Goal: Task Accomplishment & Management: Manage account settings

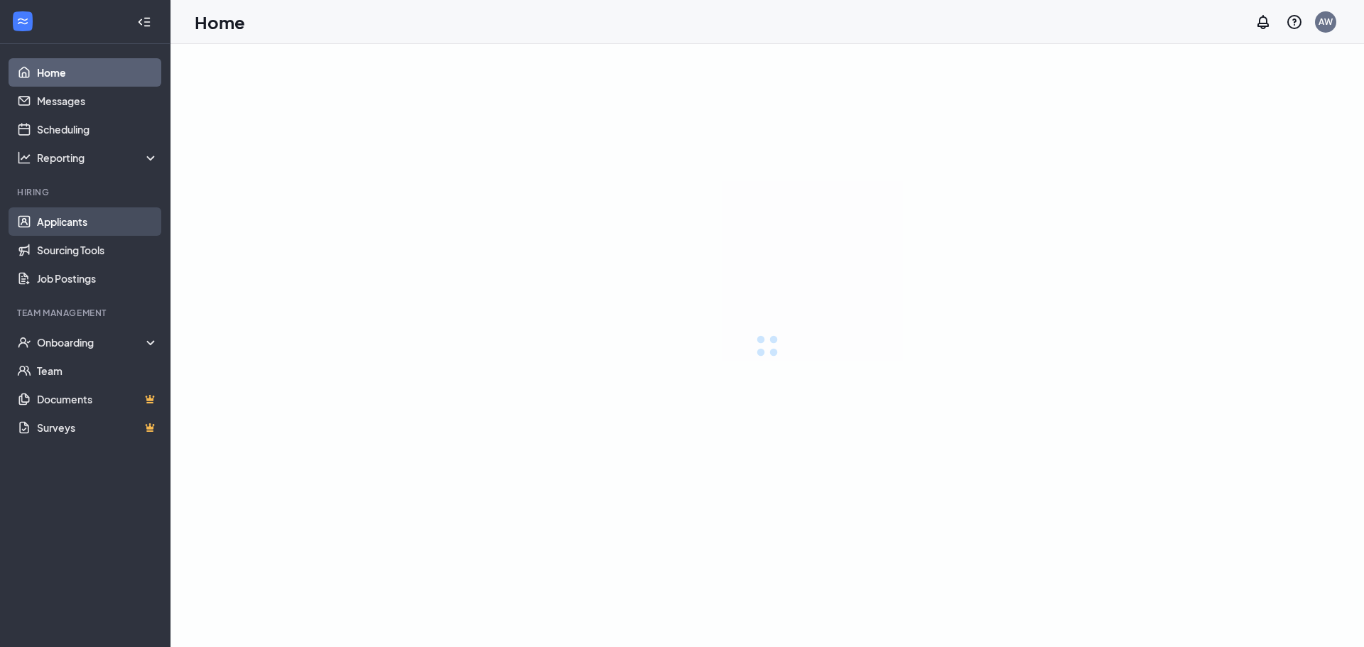
click at [88, 217] on link "Applicants" at bounding box center [97, 221] width 121 height 28
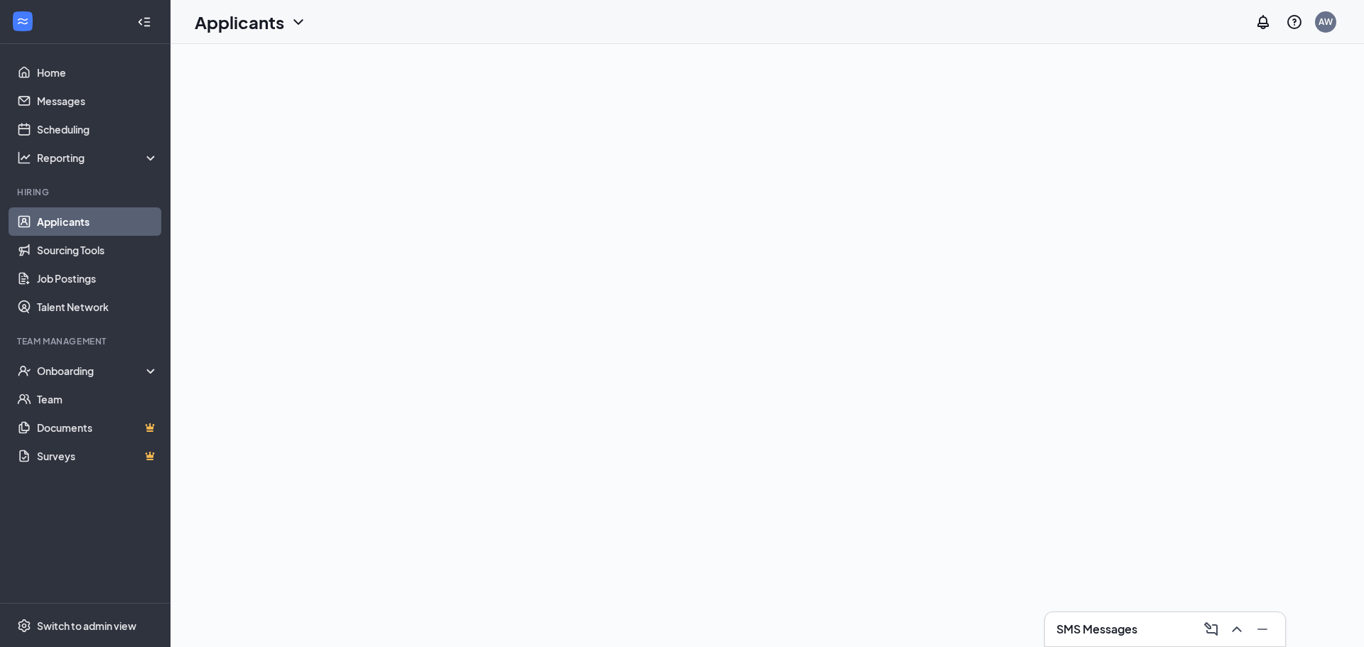
click at [85, 229] on link "Applicants" at bounding box center [97, 221] width 121 height 28
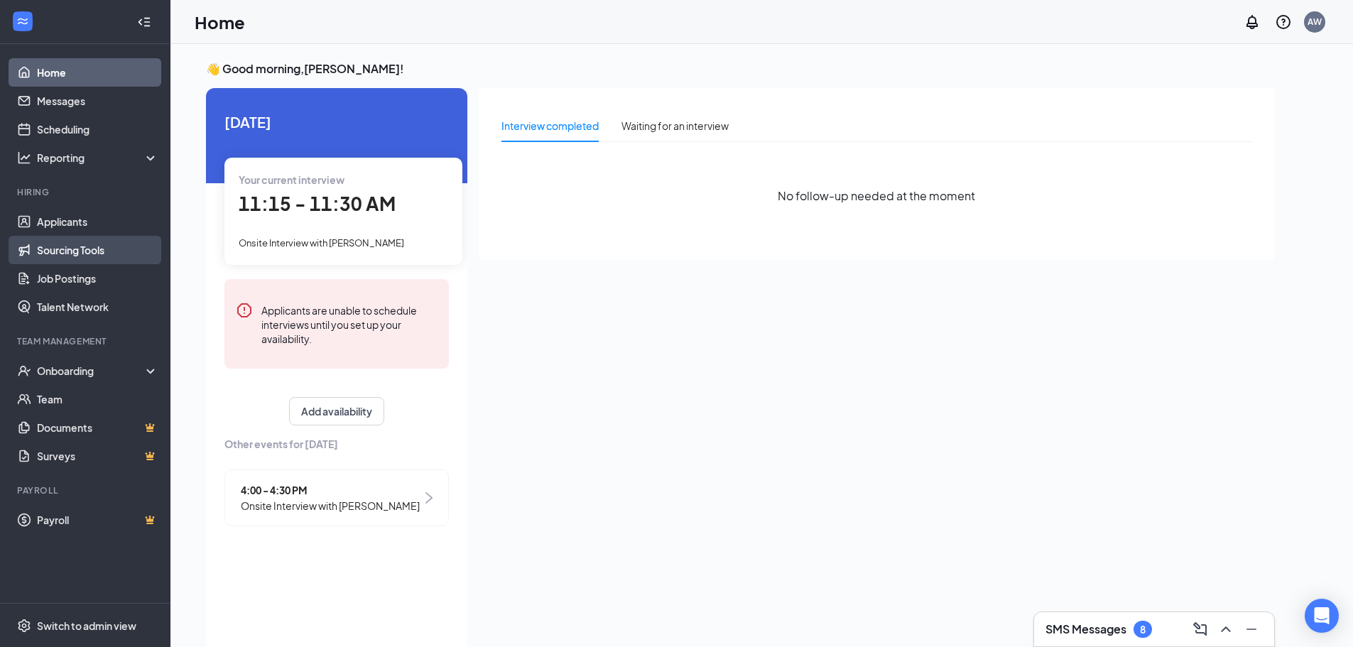
click at [49, 244] on link "Sourcing Tools" at bounding box center [97, 250] width 121 height 28
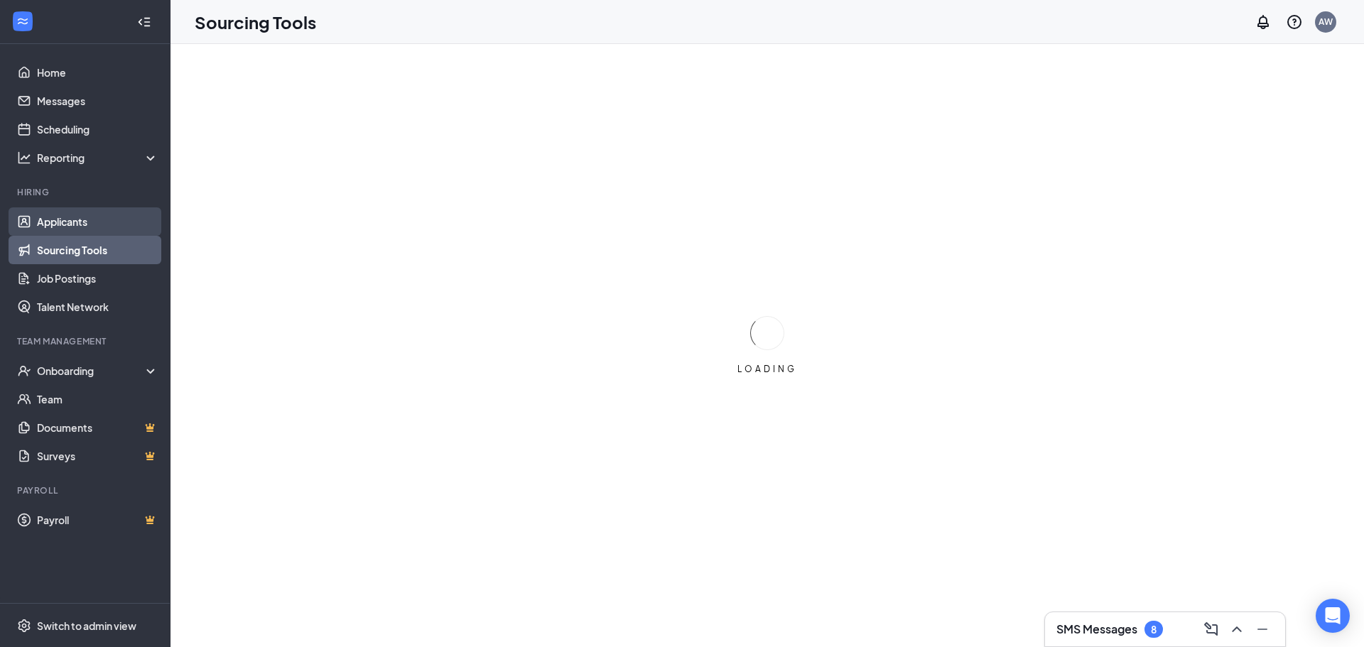
drag, startPoint x: 49, startPoint y: 244, endPoint x: 54, endPoint y: 229, distance: 15.1
click at [54, 229] on ul "Applicants Sourcing Tools Job Postings Talent Network" at bounding box center [85, 264] width 170 height 114
click at [54, 229] on link "Applicants" at bounding box center [97, 221] width 121 height 28
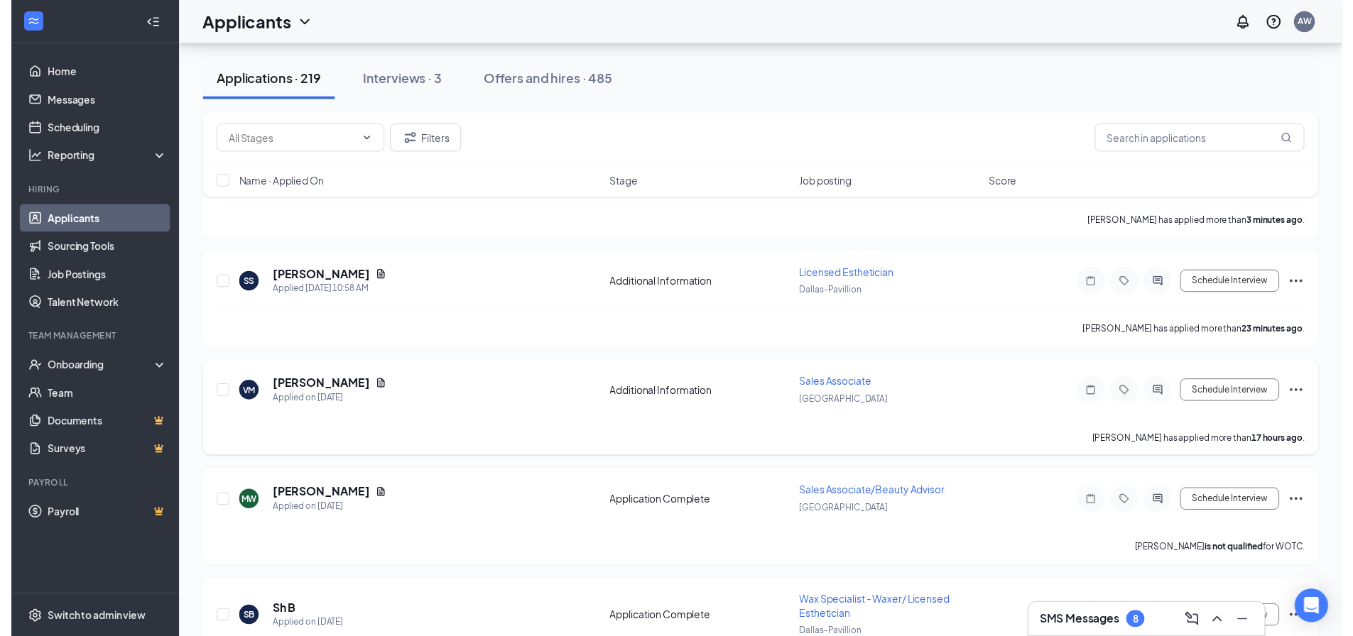
scroll to position [284, 0]
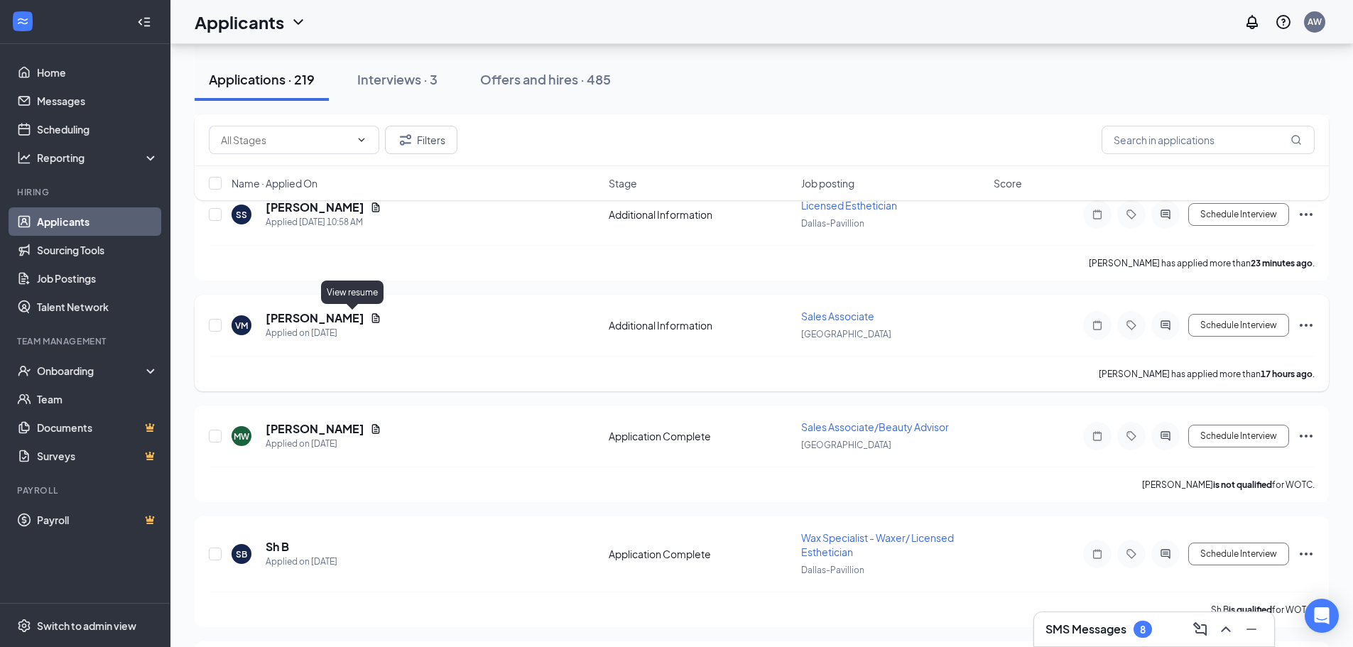
click at [370, 315] on icon "Document" at bounding box center [375, 318] width 11 height 11
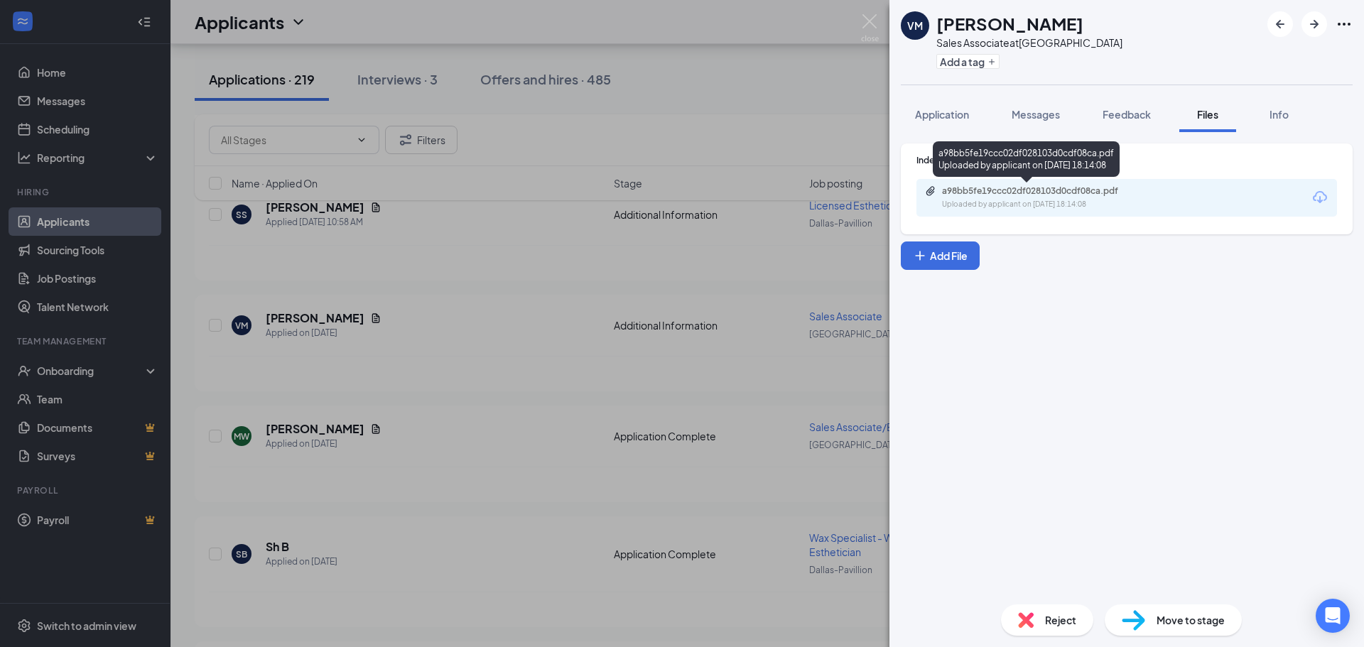
click at [1116, 205] on div "Uploaded by applicant on [DATE] 18:14:08" at bounding box center [1048, 204] width 213 height 11
drag, startPoint x: 625, startPoint y: 242, endPoint x: 384, endPoint y: 39, distance: 315.1
click at [626, 241] on div "[PERSON_NAME] Associate at [GEOGRAPHIC_DATA] Add a tag Application Messages Fee…" at bounding box center [682, 323] width 1364 height 647
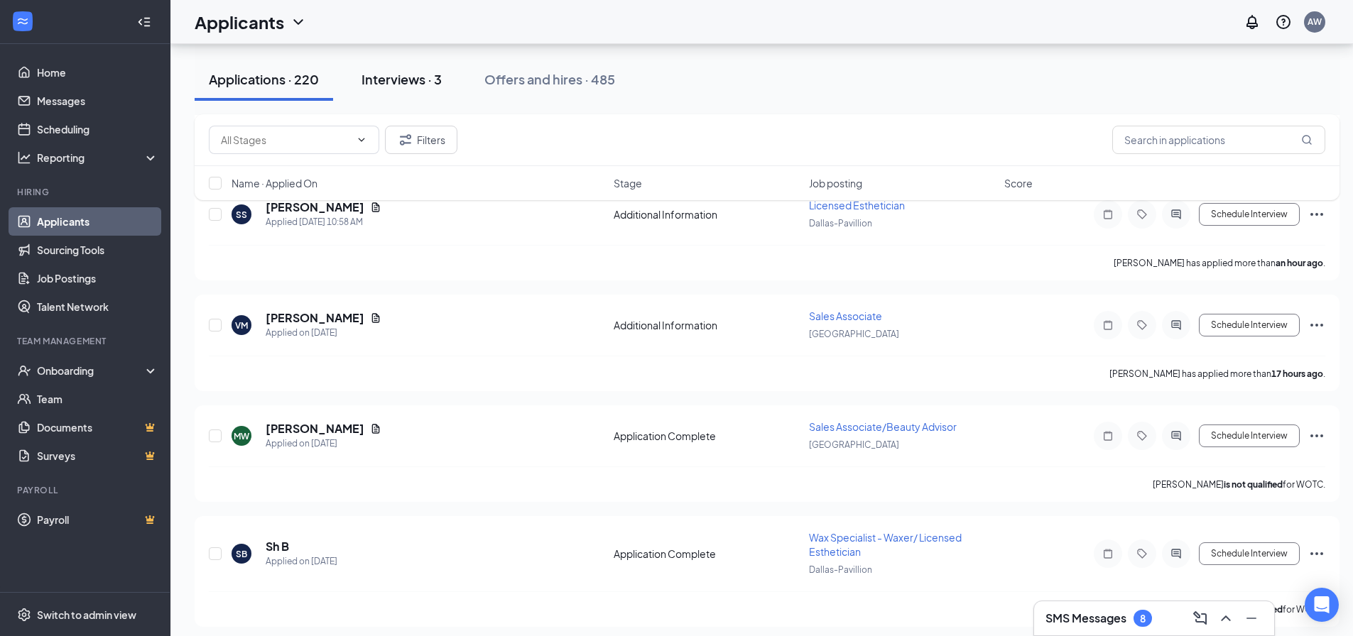
click at [408, 69] on button "Interviews · 3" at bounding box center [401, 79] width 109 height 43
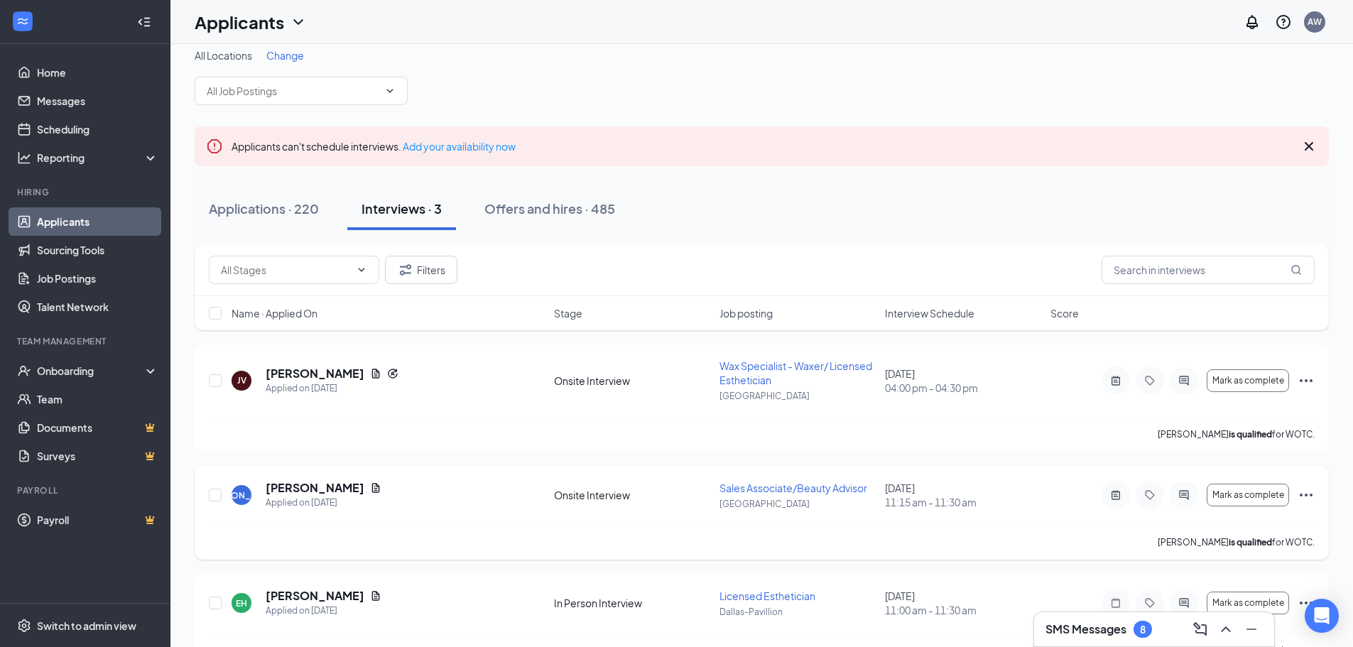
scroll to position [50, 0]
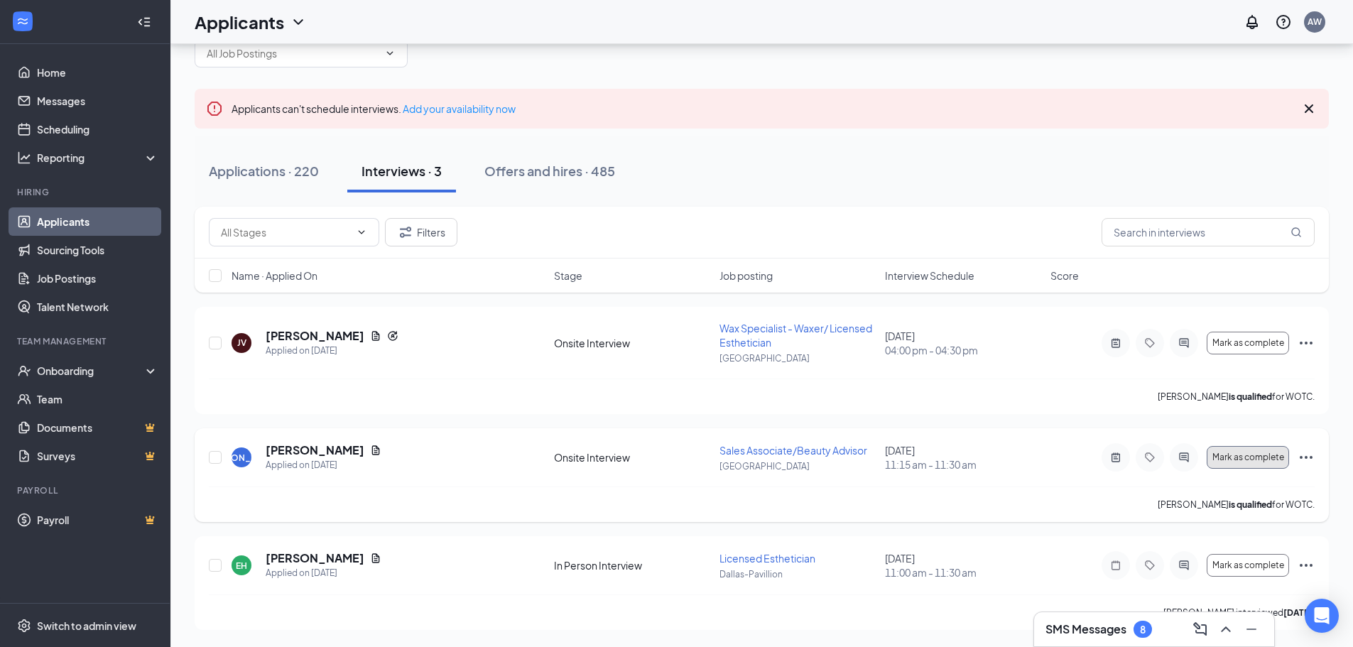
click at [1259, 455] on span "Mark as complete" at bounding box center [1248, 457] width 72 height 10
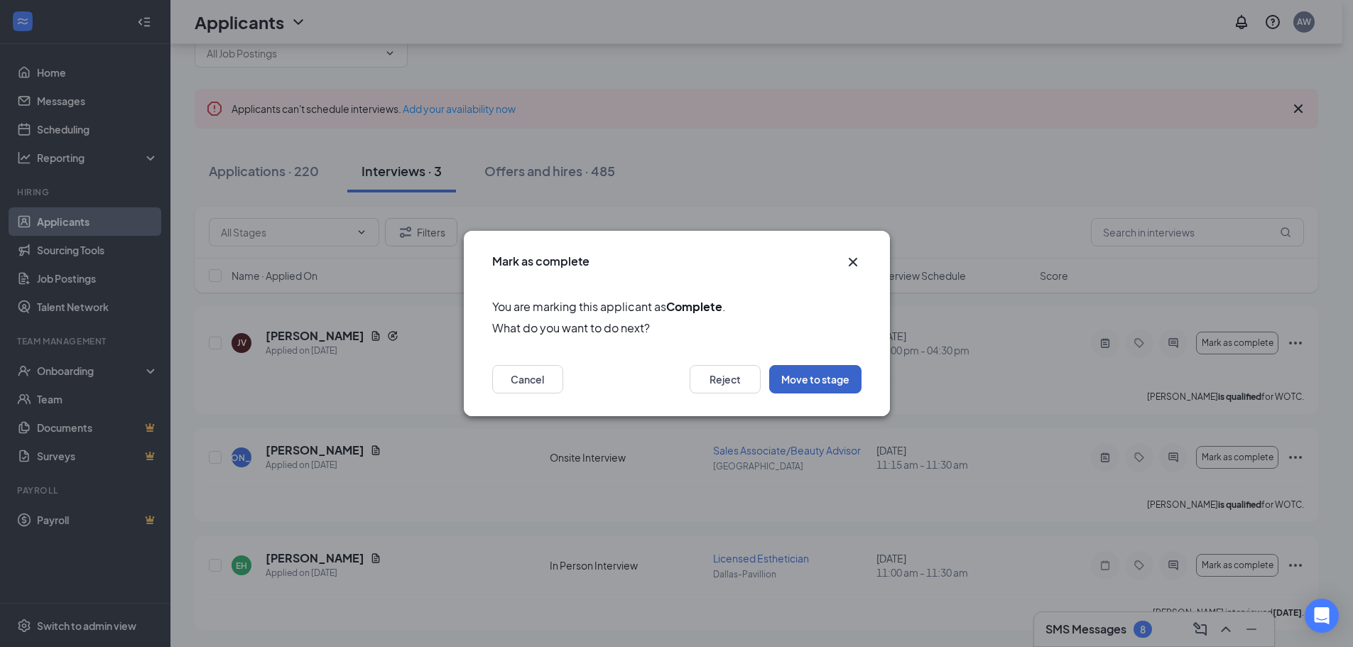
click at [809, 385] on button "Move to stage" at bounding box center [815, 379] width 92 height 28
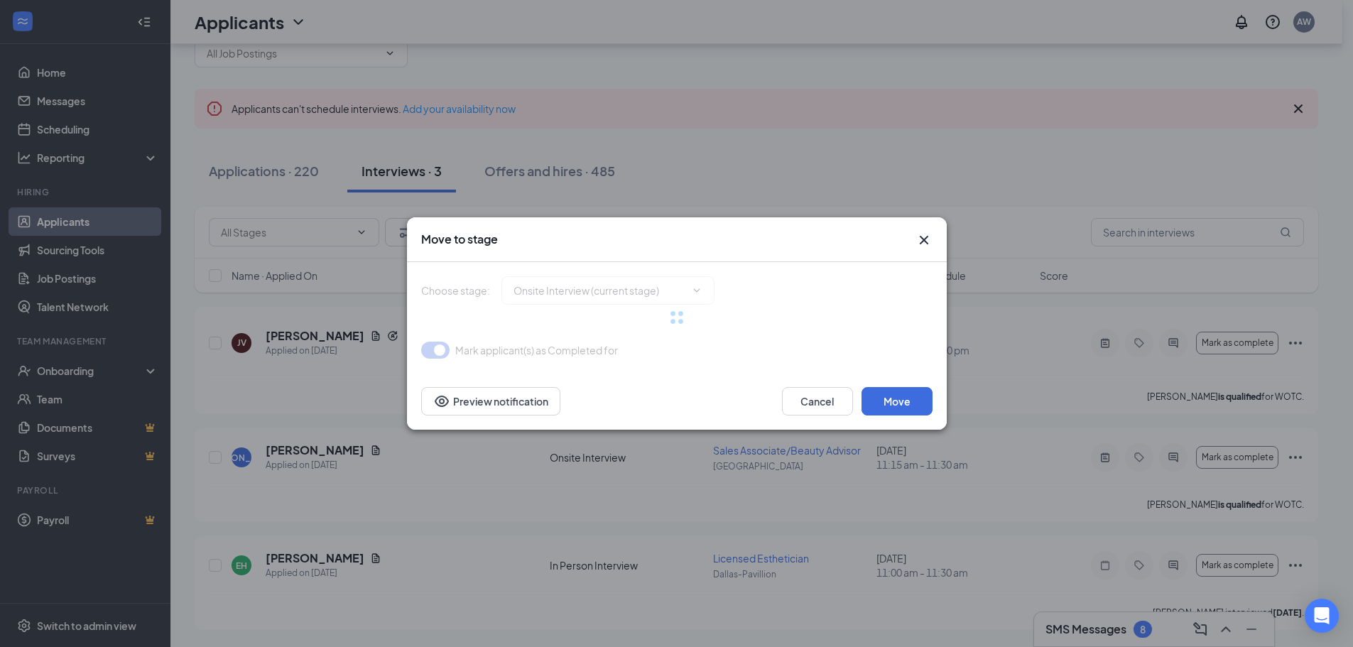
type input "Hiring Complete (final stage)"
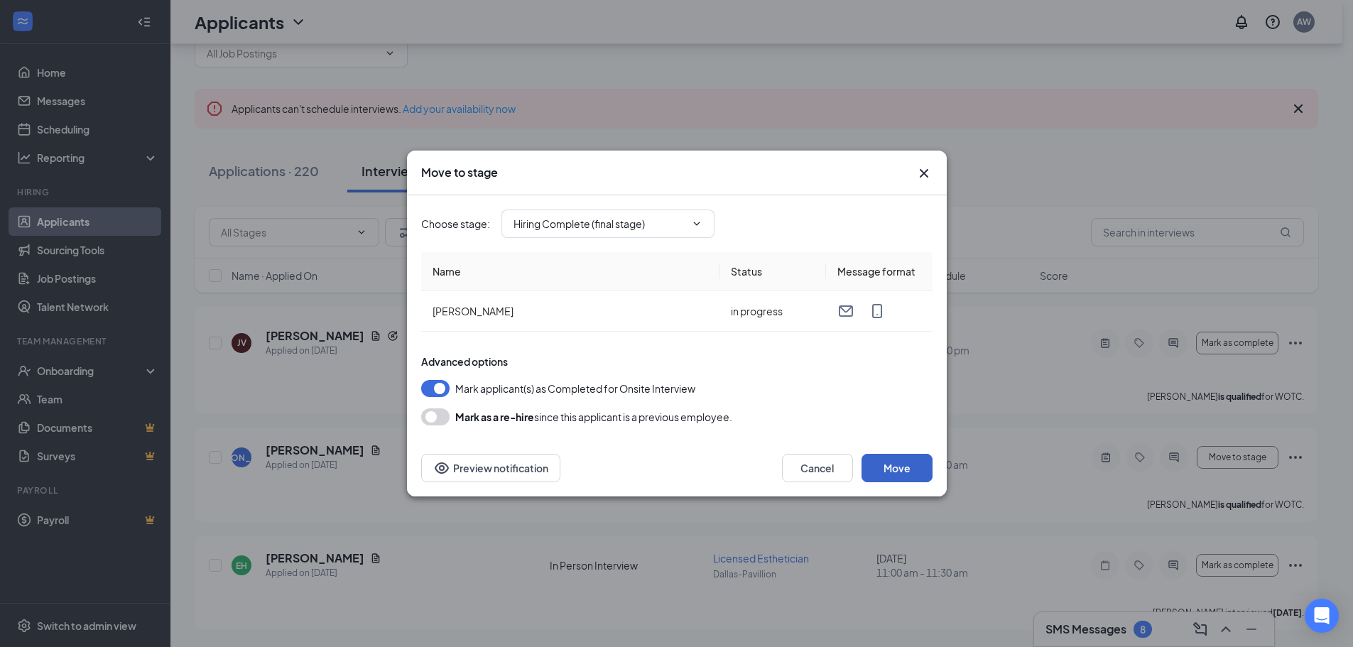
click at [906, 465] on button "Move" at bounding box center [897, 468] width 71 height 28
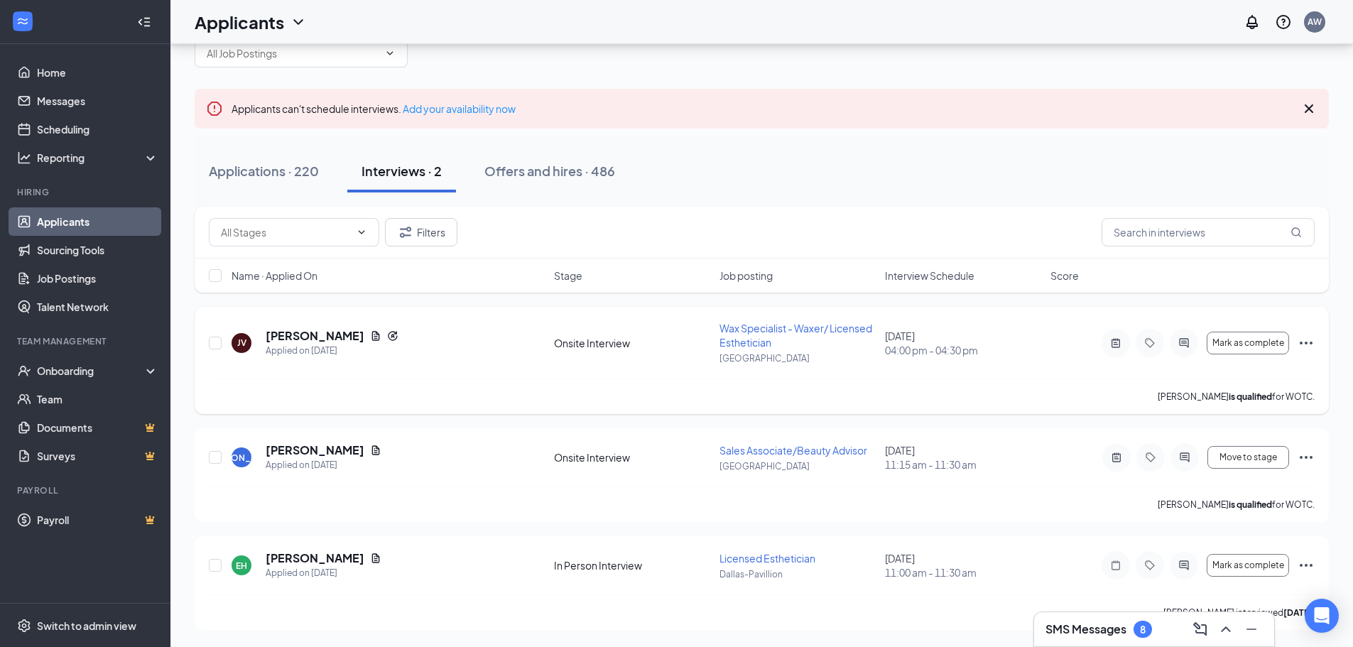
scroll to position [0, 0]
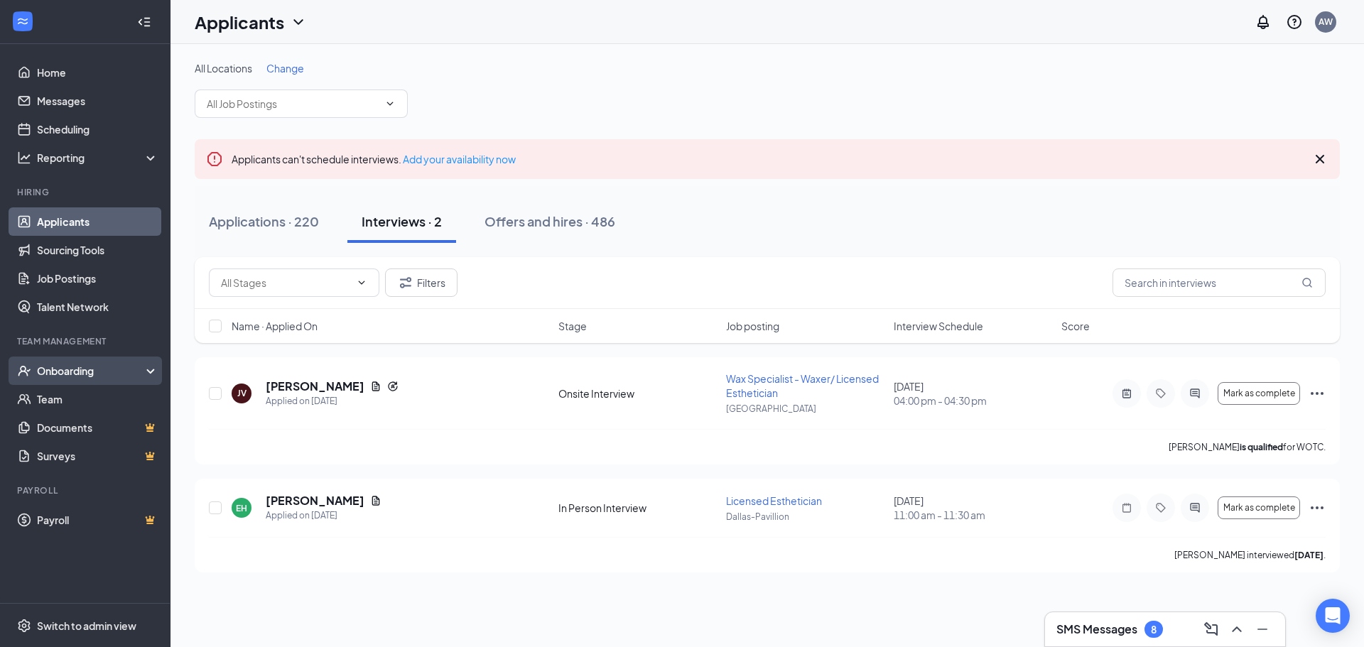
click at [119, 374] on div "Onboarding" at bounding box center [91, 371] width 109 height 14
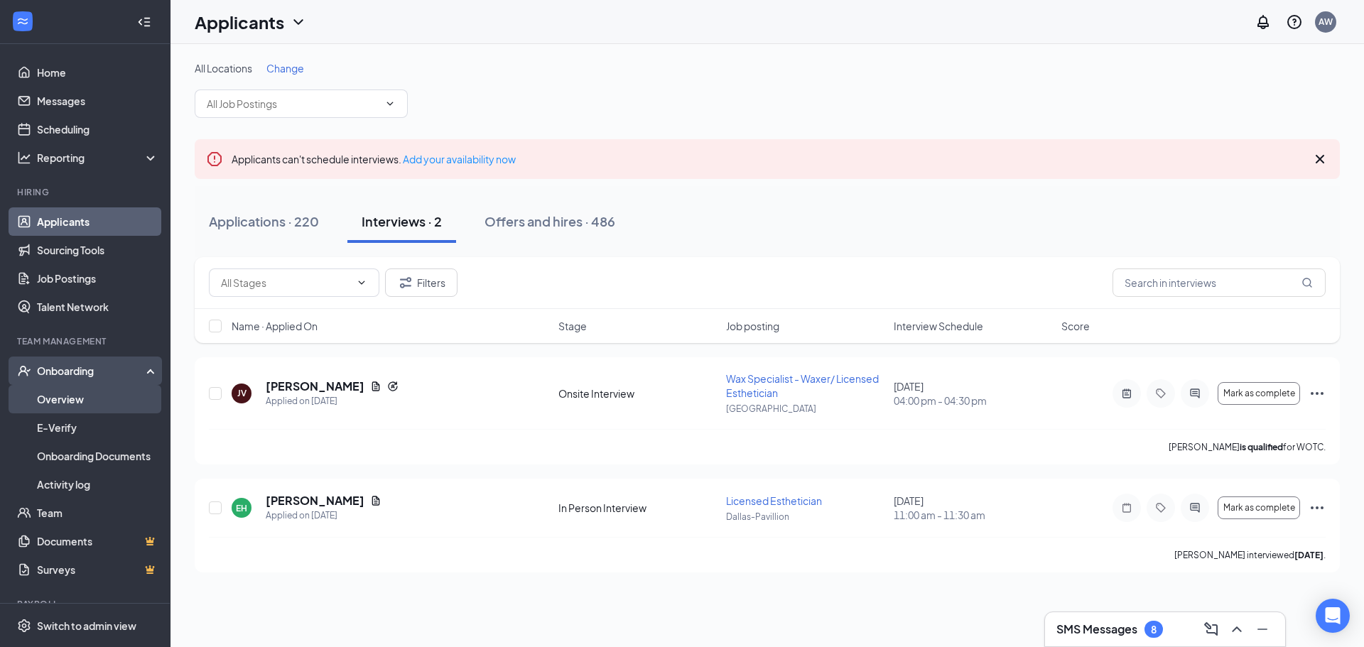
click at [117, 406] on link "Overview" at bounding box center [97, 399] width 121 height 28
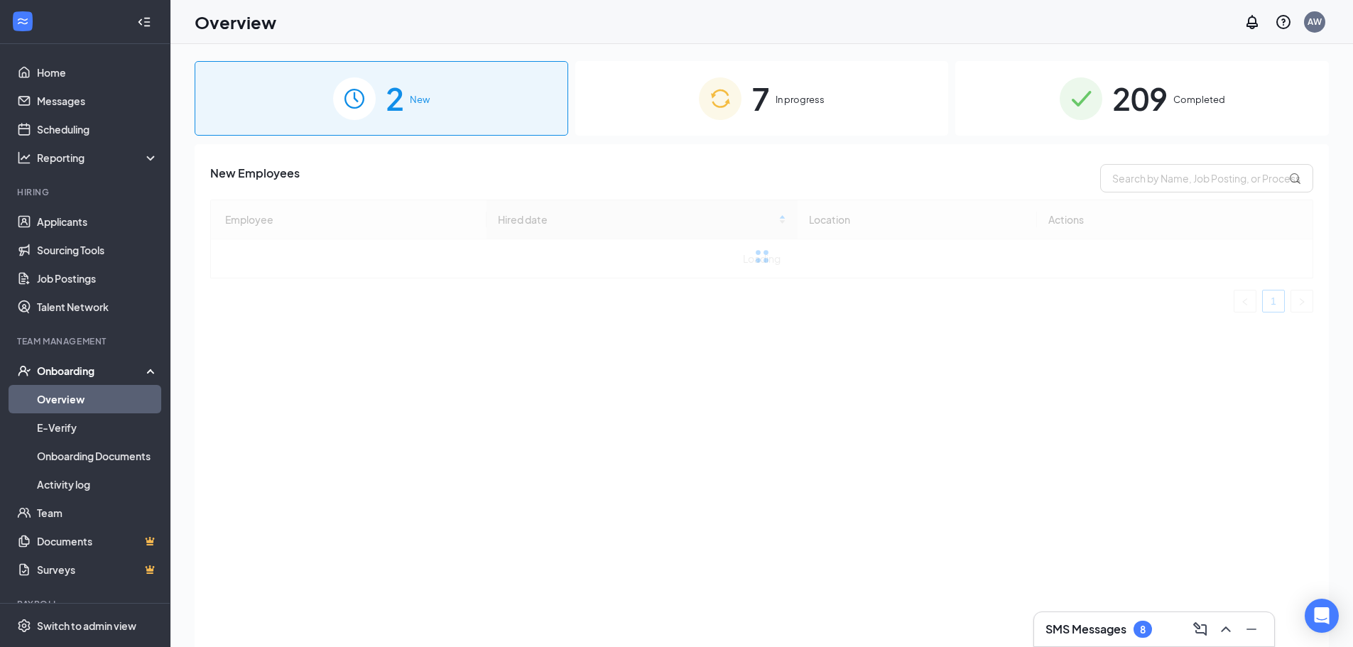
click at [710, 114] on img at bounding box center [720, 98] width 43 height 43
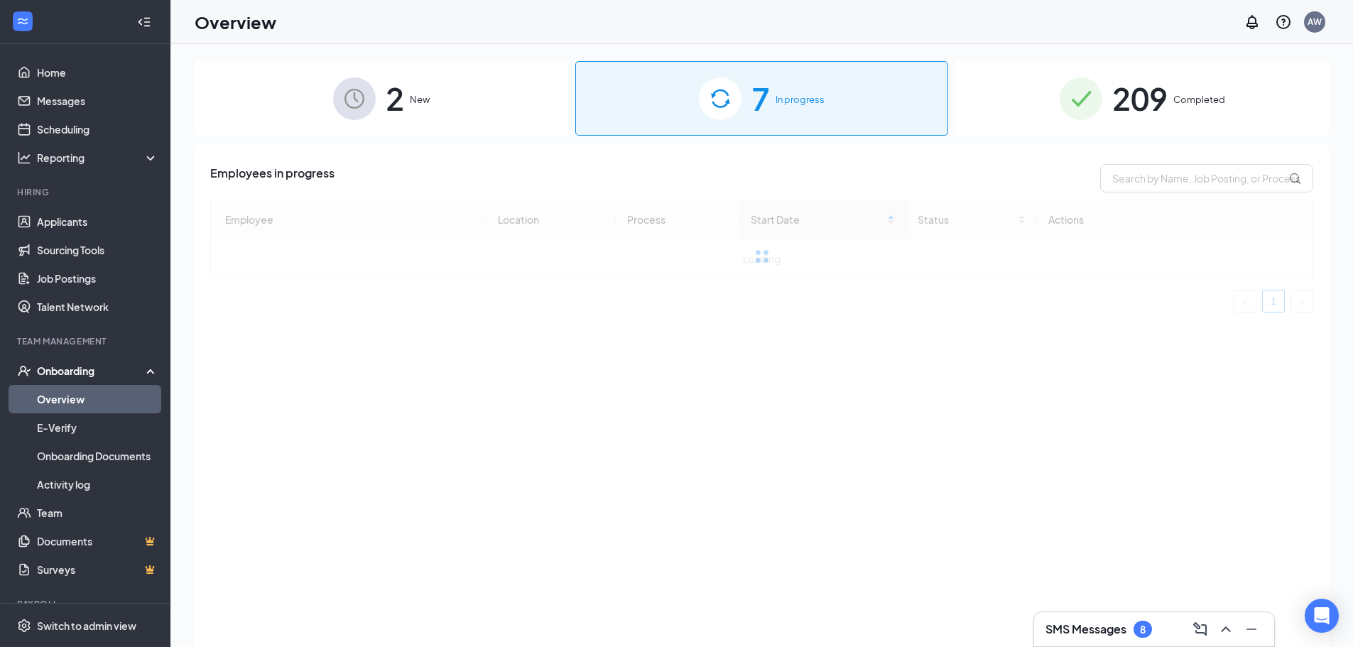
click at [468, 115] on div "2 New" at bounding box center [382, 98] width 374 height 75
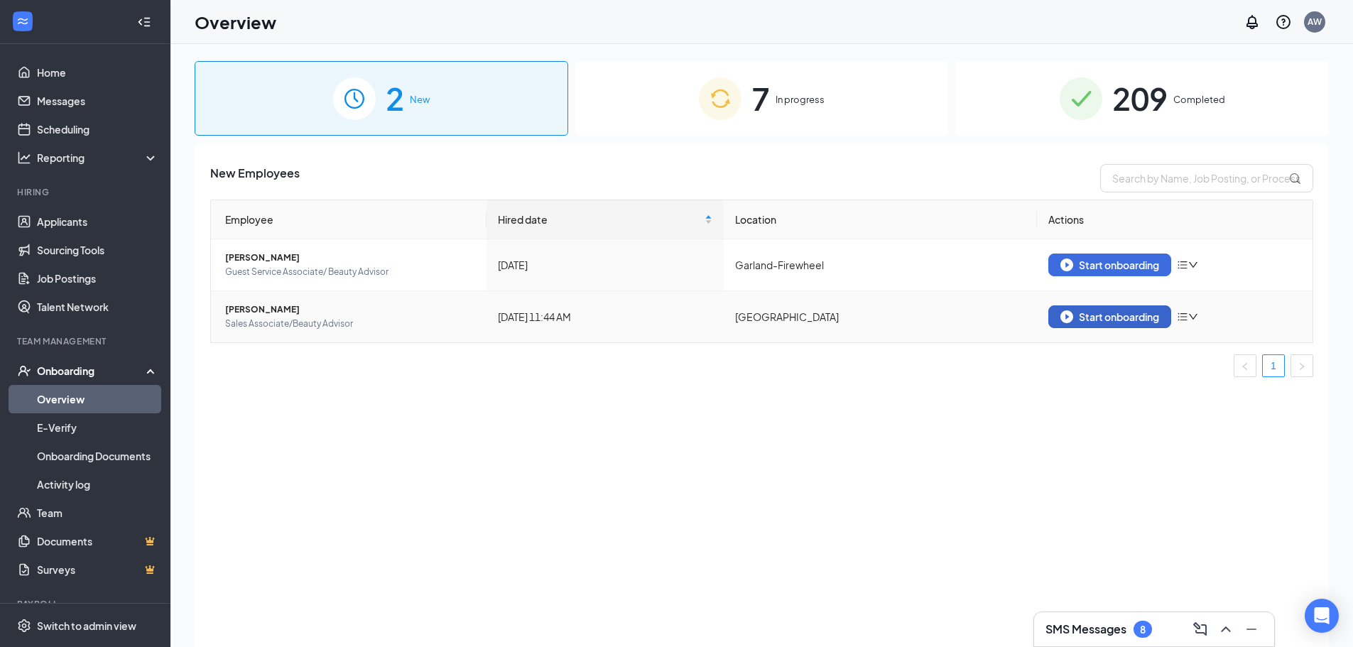
click at [1127, 318] on div "Start onboarding" at bounding box center [1109, 316] width 99 height 13
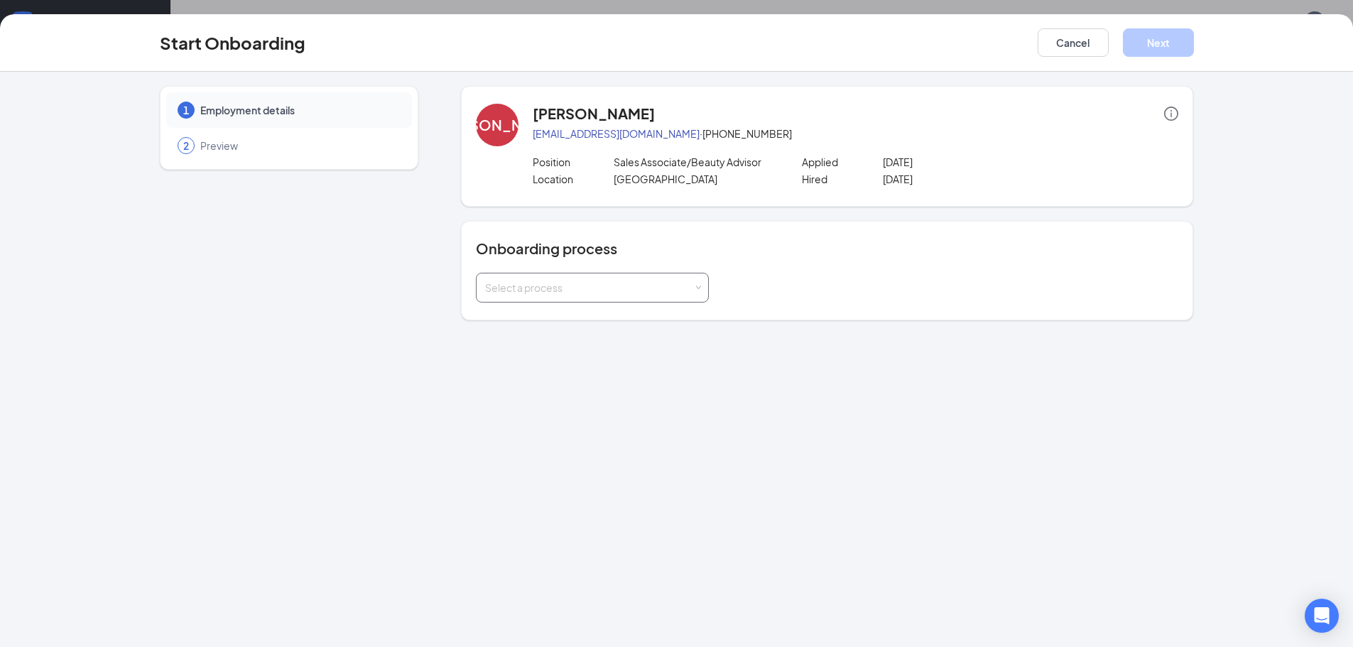
click at [652, 289] on div "Select a process" at bounding box center [589, 288] width 208 height 14
click at [582, 332] on div "1 Employment details 2 Preview JO [PERSON_NAME] [EMAIL_ADDRESS][DOMAIN_NAME] · …" at bounding box center [676, 359] width 1353 height 575
click at [582, 321] on div "1 Employment details 2 Preview JO [PERSON_NAME] [EMAIL_ADDRESS][DOMAIN_NAME] · …" at bounding box center [676, 359] width 1353 height 575
click at [619, 276] on div "Select a process" at bounding box center [592, 287] width 215 height 28
click at [607, 320] on li "New Hire Onboarding" at bounding box center [592, 318] width 233 height 26
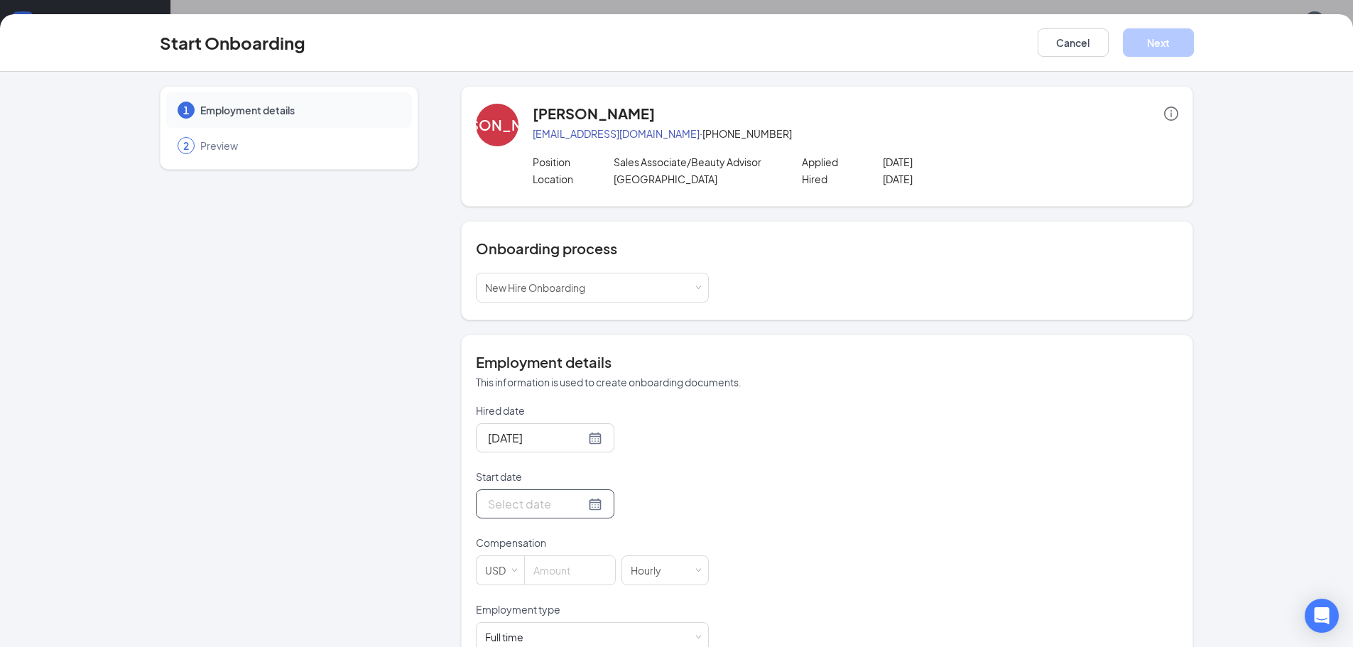
click at [563, 517] on div at bounding box center [545, 503] width 139 height 29
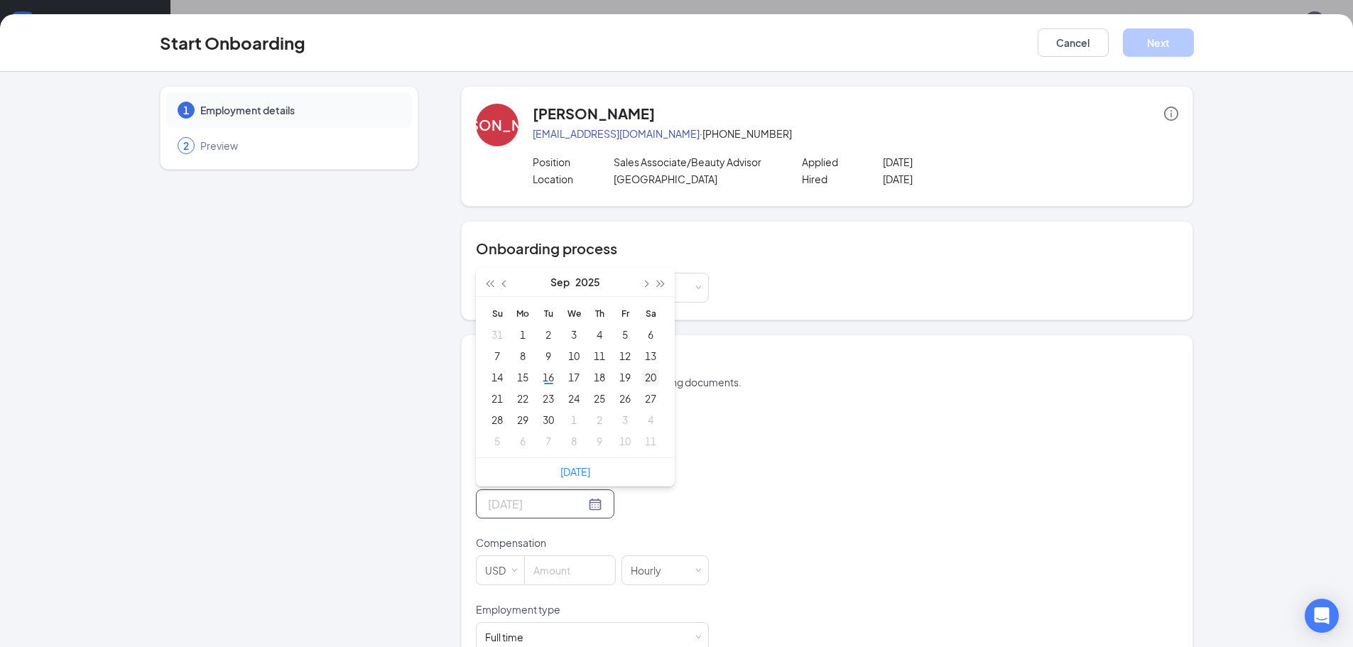
type input "[DATE]"
click at [655, 377] on td "20" at bounding box center [651, 377] width 26 height 21
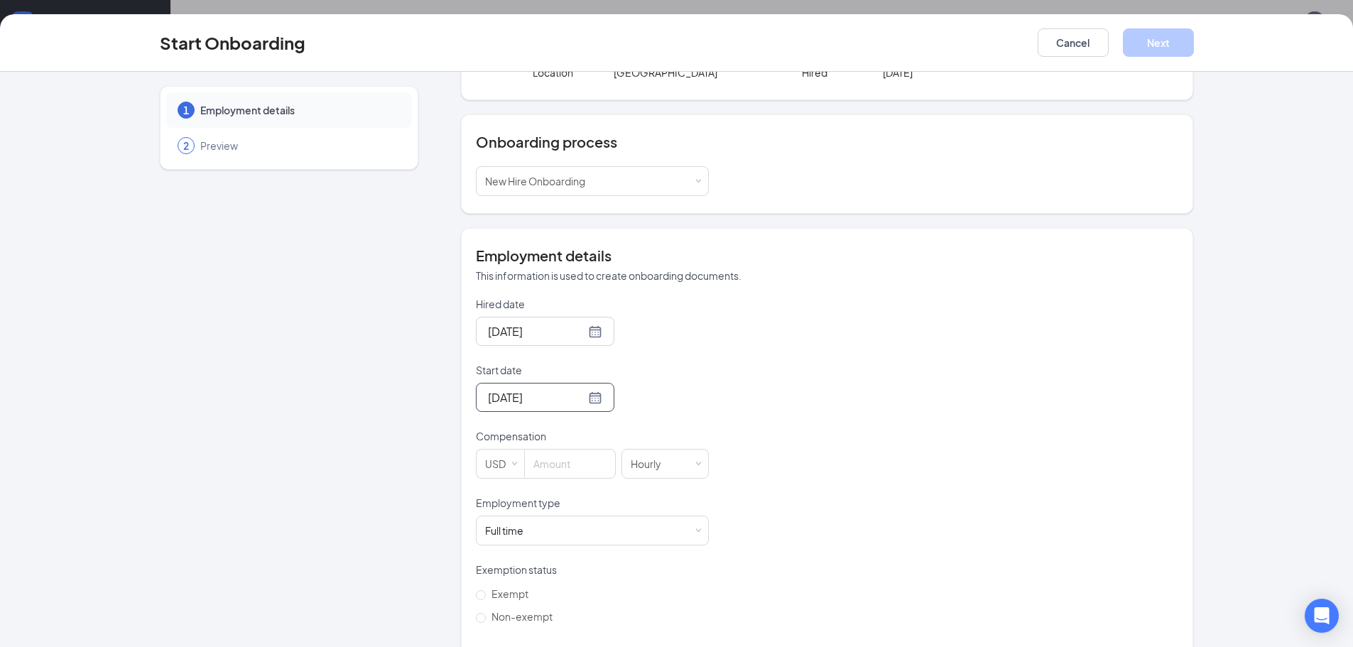
scroll to position [213, 0]
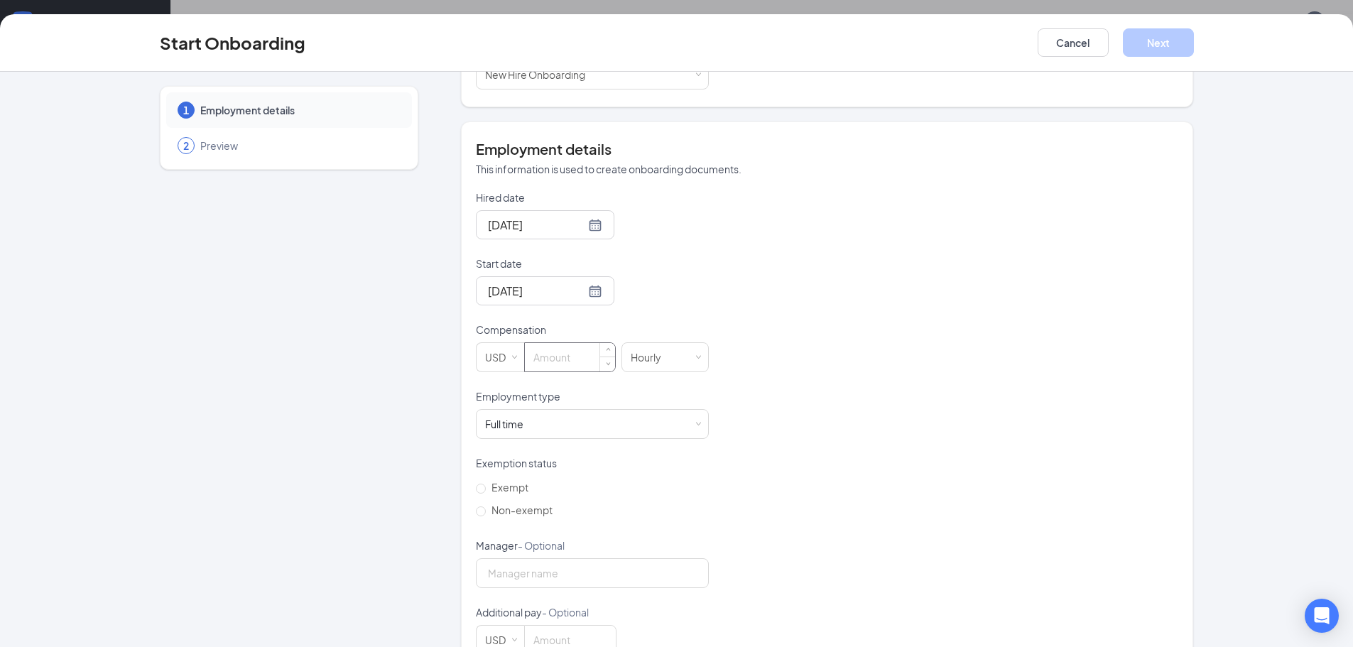
click at [573, 362] on input at bounding box center [570, 357] width 90 height 28
type input "11"
click at [598, 424] on div "Full time Works 30+ hours per week and is reasonably expected to work" at bounding box center [592, 424] width 215 height 28
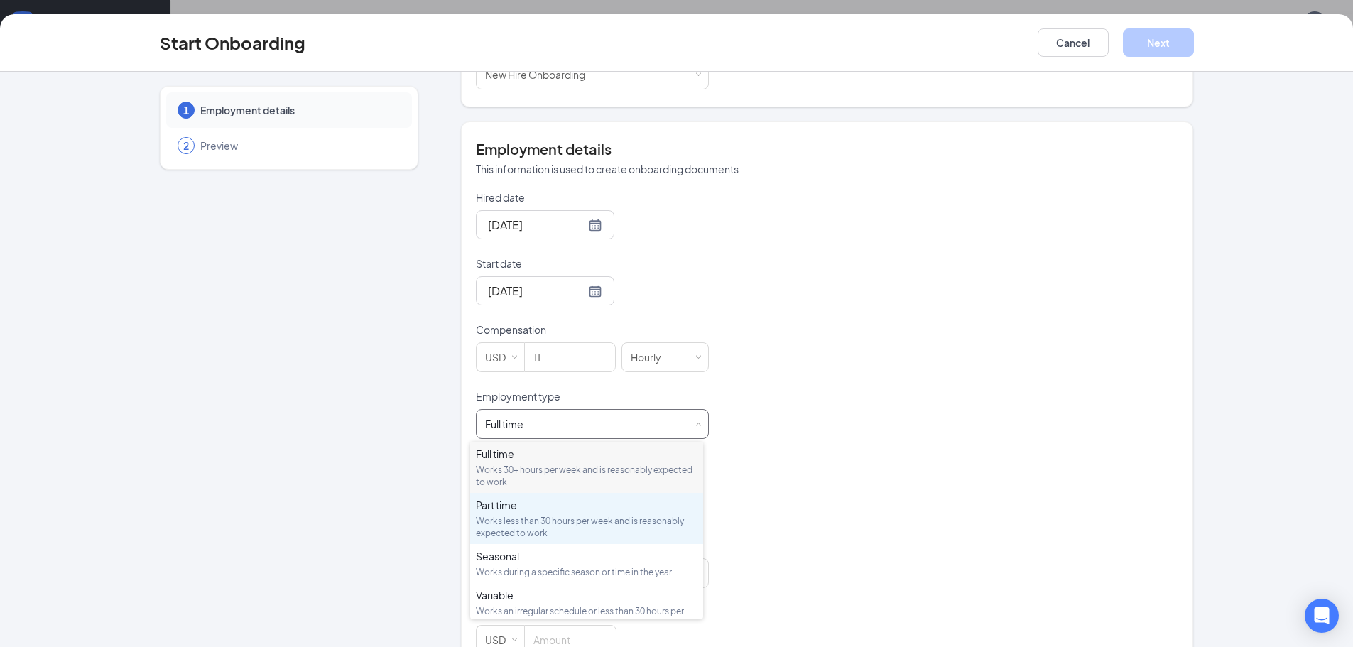
click at [573, 510] on div "Part time" at bounding box center [587, 505] width 222 height 14
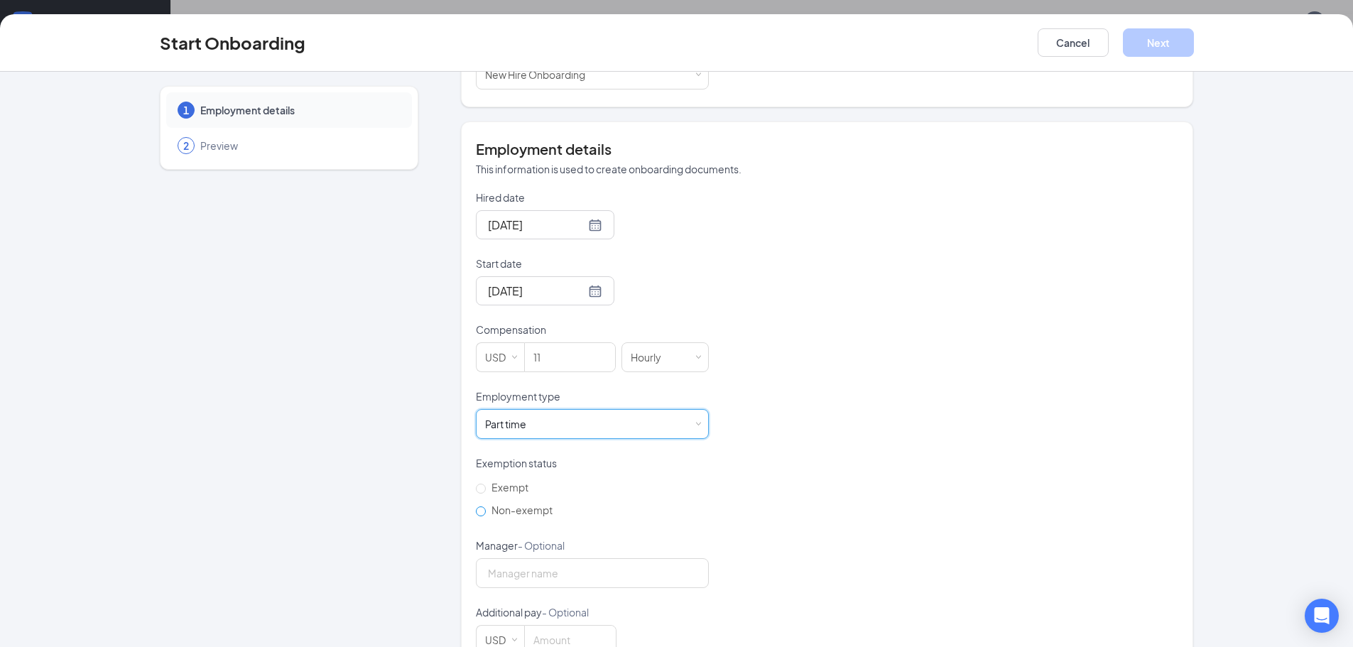
click at [507, 507] on span "Non-exempt" at bounding box center [522, 510] width 72 height 13
click at [486, 507] on input "Non-exempt" at bounding box center [481, 511] width 10 height 10
radio input "true"
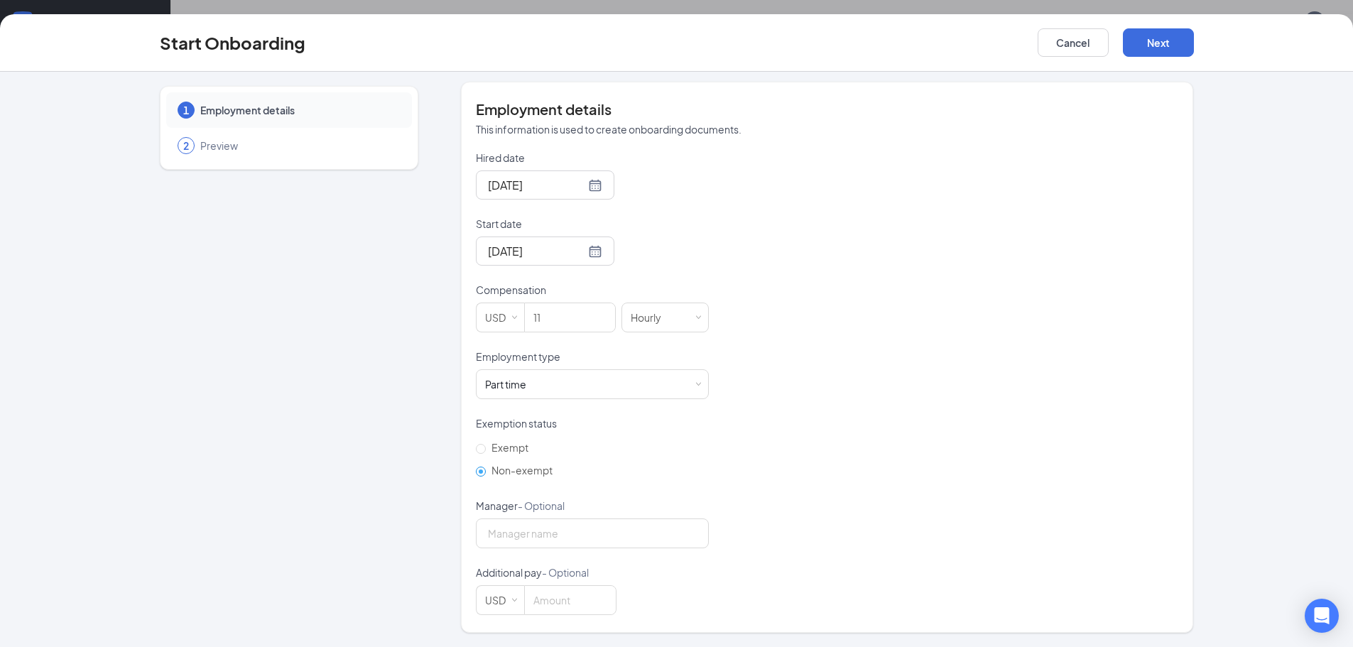
scroll to position [64, 0]
click at [1161, 40] on button "Next" at bounding box center [1158, 42] width 71 height 28
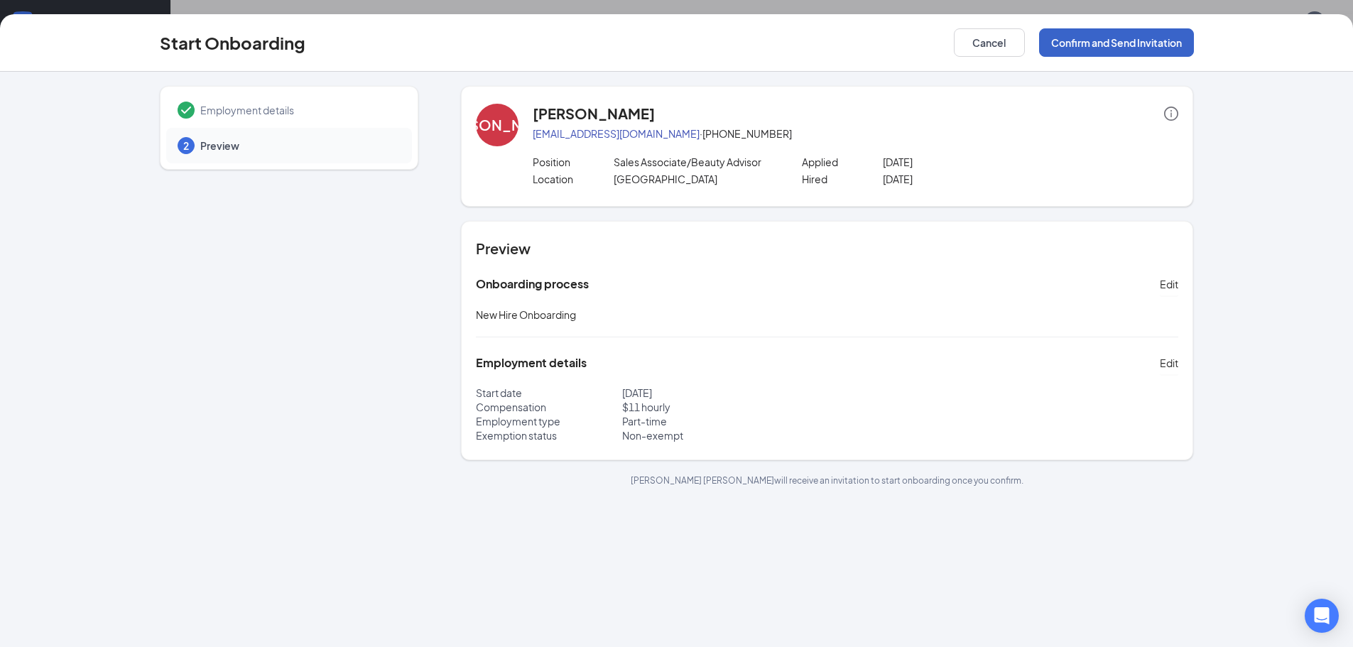
click at [1098, 47] on button "Confirm and Send Invitation" at bounding box center [1116, 42] width 155 height 28
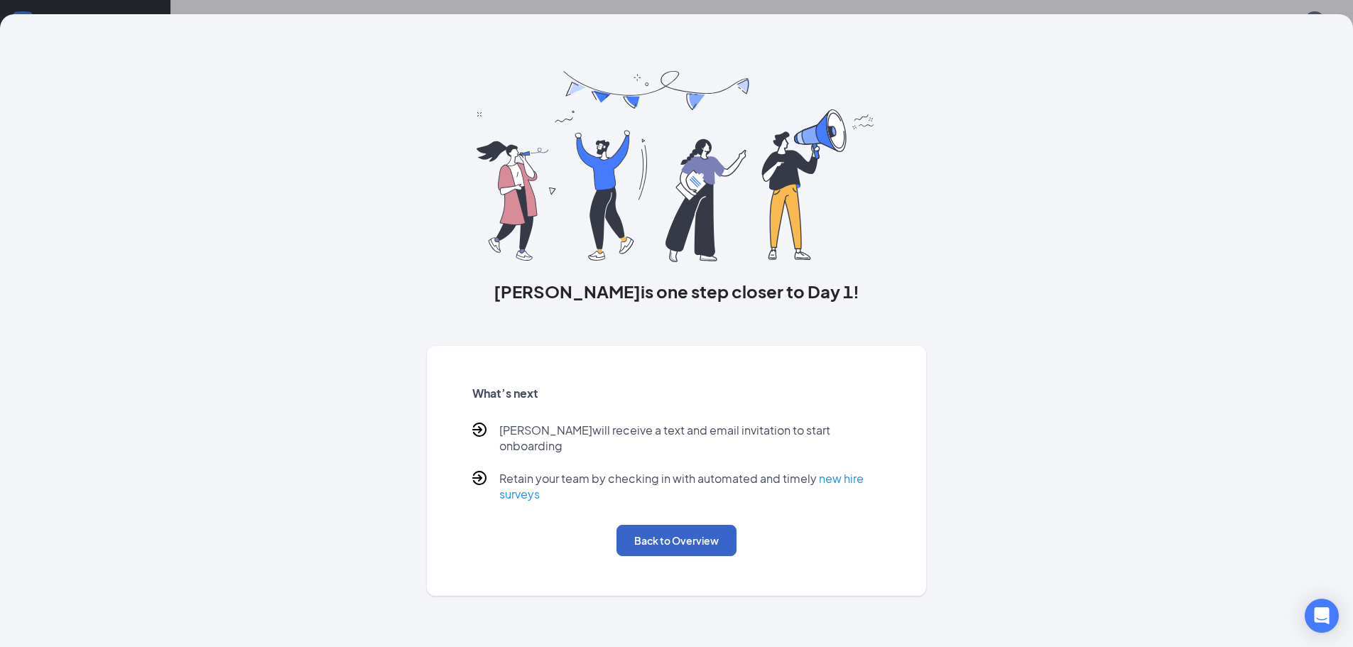
click at [675, 526] on button "Back to Overview" at bounding box center [677, 540] width 120 height 31
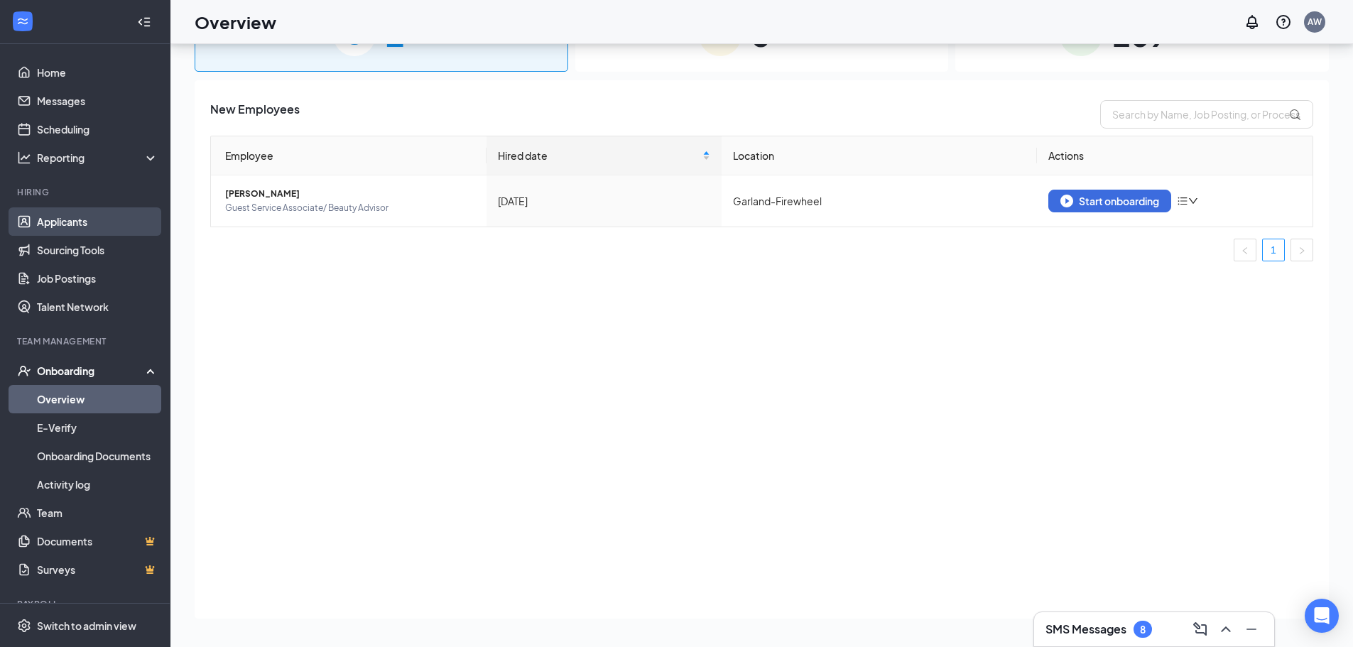
click at [90, 215] on link "Applicants" at bounding box center [97, 221] width 121 height 28
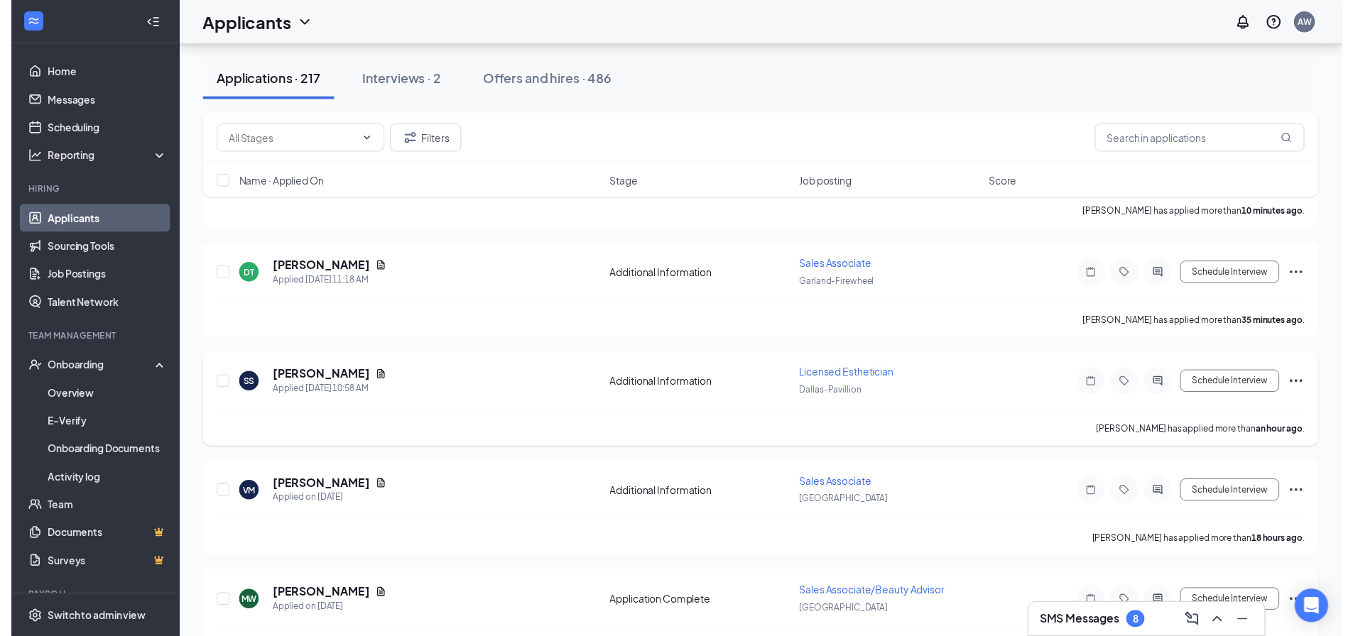
scroll to position [355, 0]
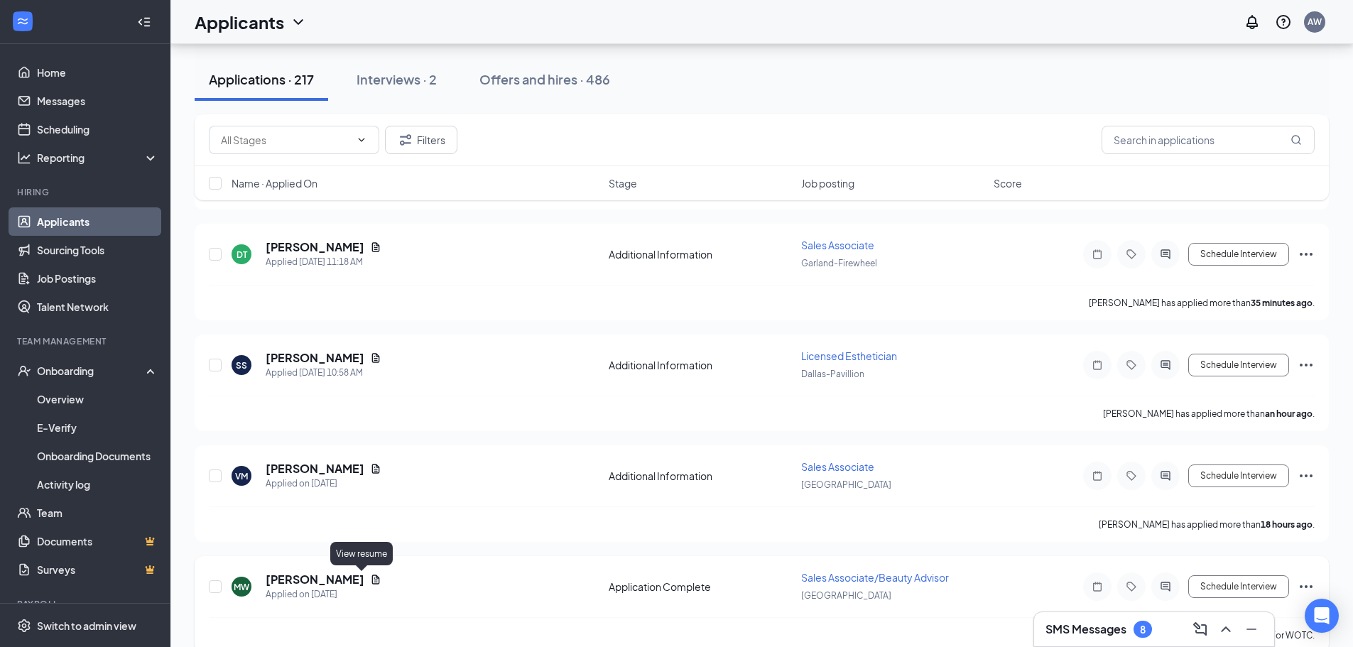
click at [359, 585] on div "[PERSON_NAME]" at bounding box center [324, 580] width 116 height 16
click at [372, 578] on icon "Document" at bounding box center [376, 579] width 8 height 9
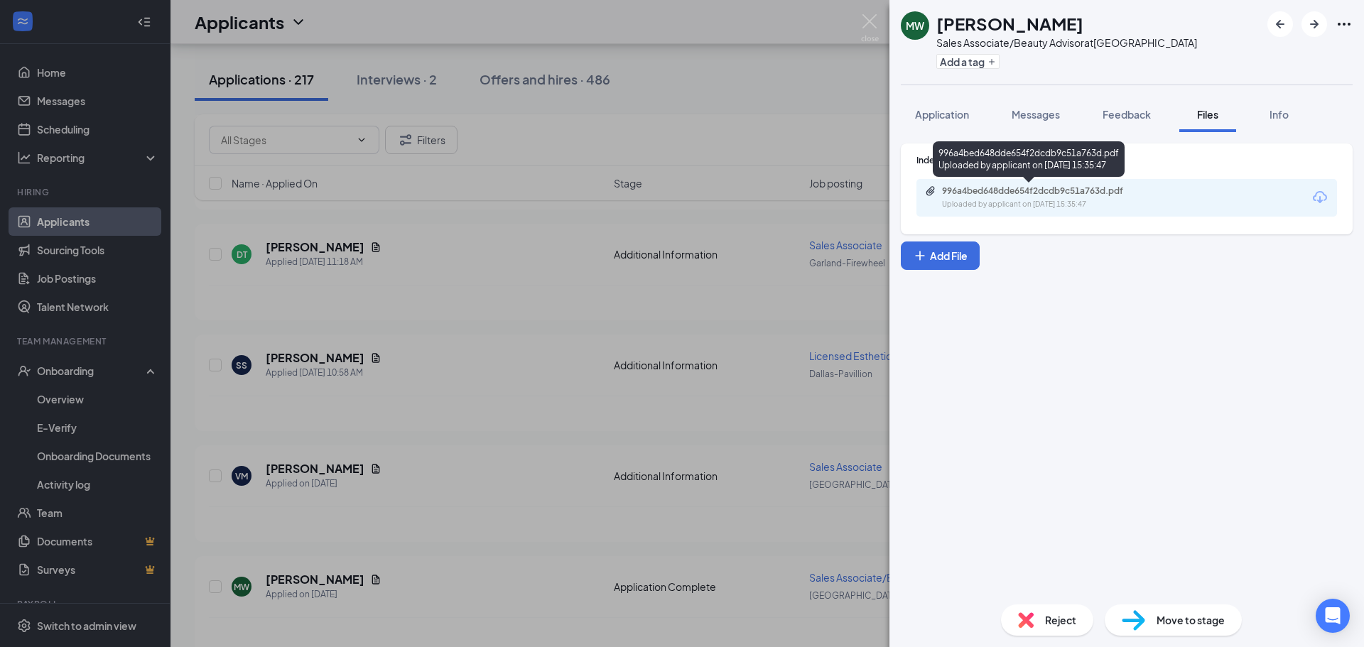
click at [1092, 195] on div "996a4bed648dde654f2dcdb9c51a763d.pdf" at bounding box center [1041, 190] width 199 height 11
click at [692, 340] on div "MW [PERSON_NAME] Sales Associate/Beauty Advisor at [GEOGRAPHIC_DATA] Add a tag …" at bounding box center [682, 323] width 1364 height 647
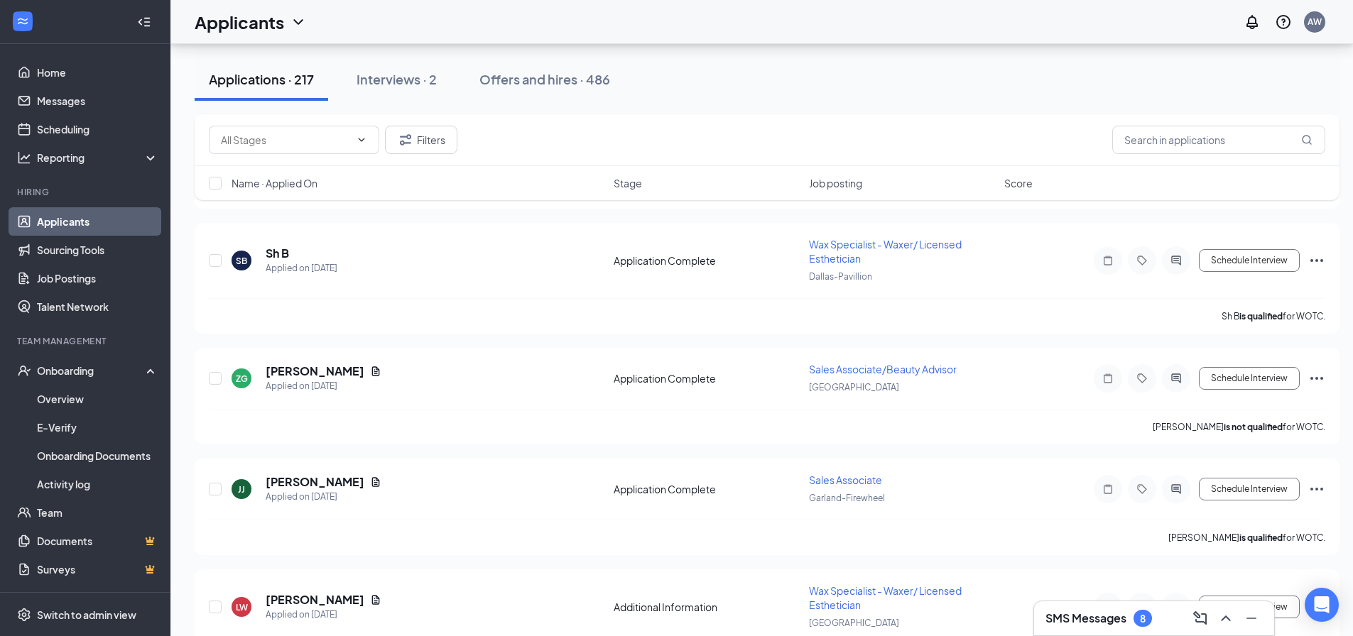
scroll to position [923, 0]
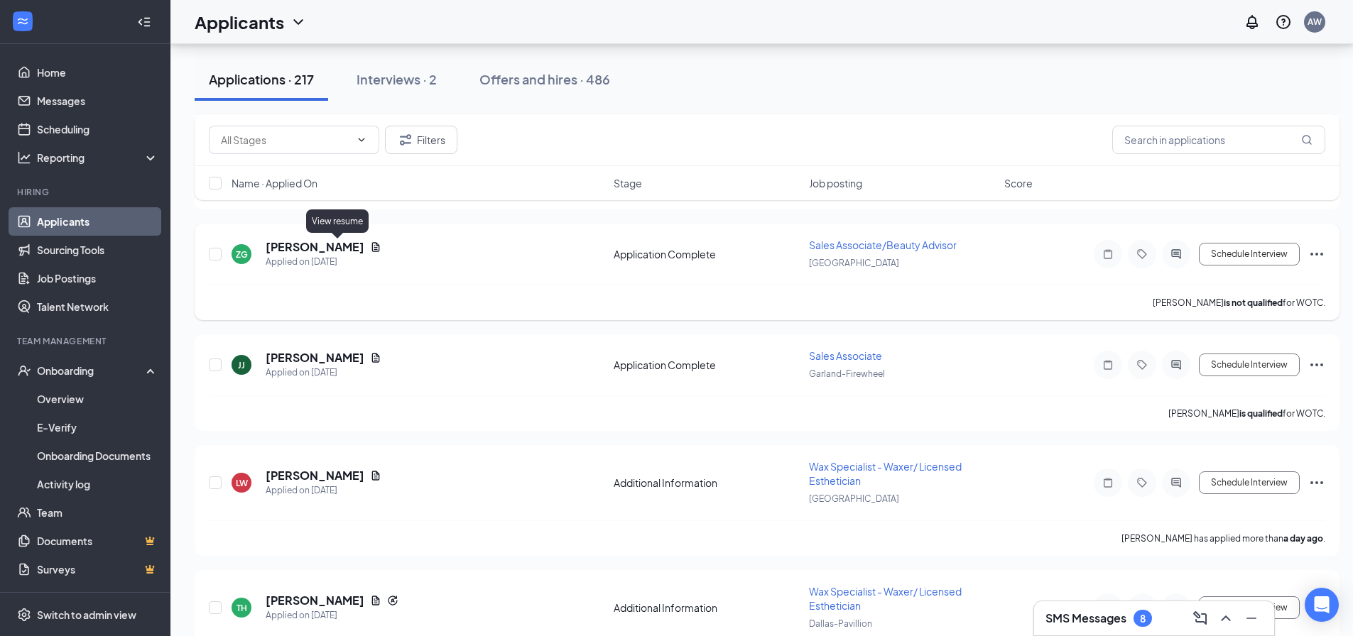
click at [370, 244] on icon "Document" at bounding box center [375, 247] width 11 height 11
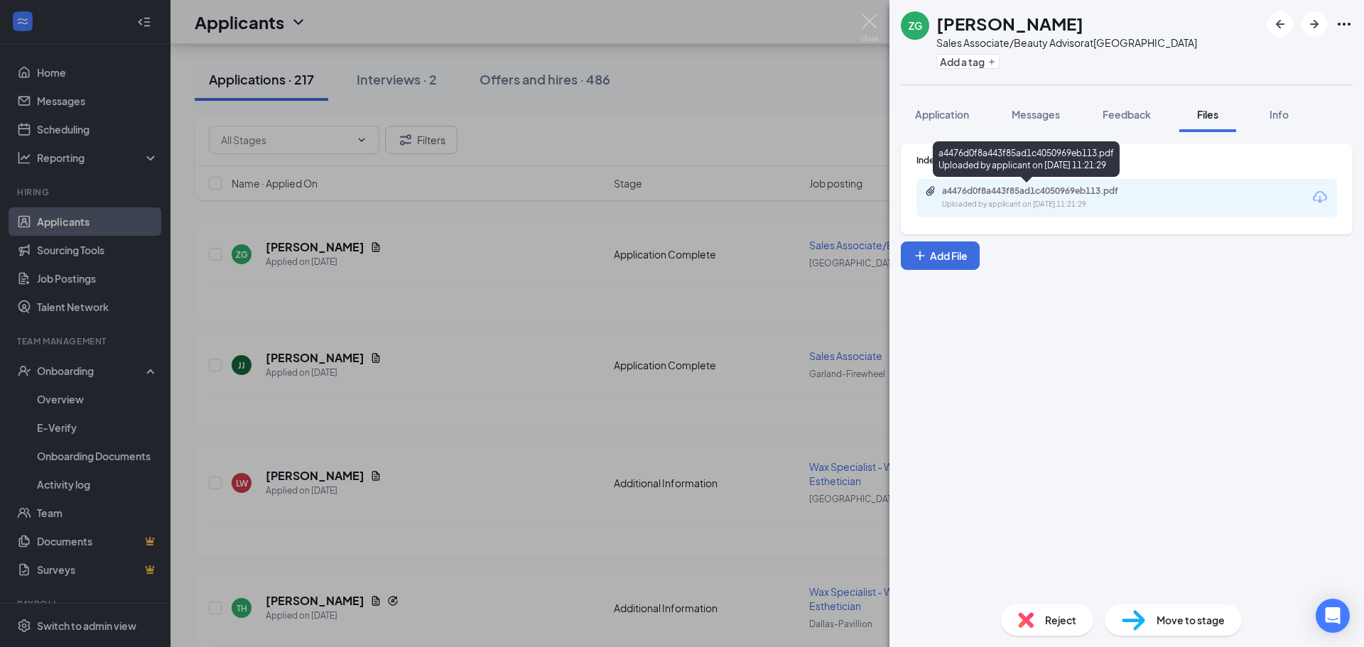
click at [1035, 207] on div "Uploaded by applicant on [DATE] 11:21:29" at bounding box center [1048, 204] width 213 height 11
click at [811, 387] on div "ZG [PERSON_NAME] Sales Associate/Beauty Advisor at [GEOGRAPHIC_DATA] Add a tag …" at bounding box center [682, 323] width 1364 height 647
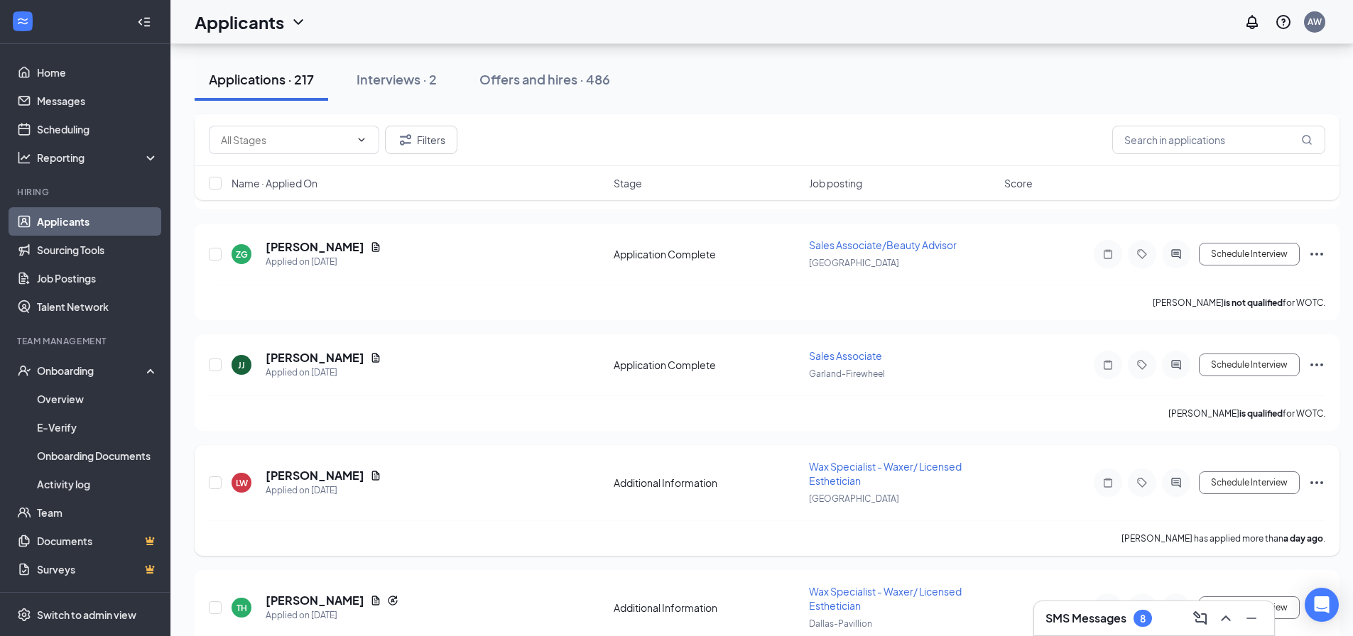
click at [345, 468] on div "[PERSON_NAME]" at bounding box center [324, 476] width 116 height 16
click at [370, 474] on icon "Document" at bounding box center [375, 475] width 11 height 11
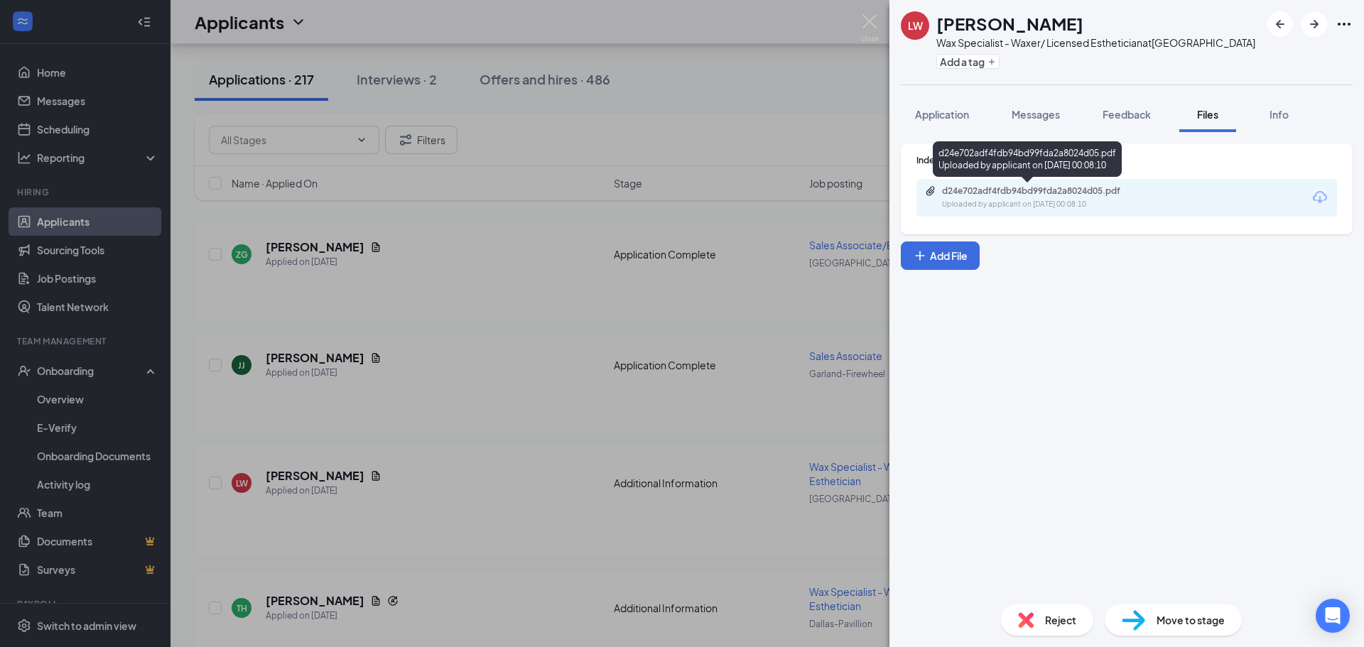
click at [1069, 203] on div "Uploaded by applicant on [DATE] 00:08:10" at bounding box center [1048, 204] width 213 height 11
click at [519, 283] on div "LW [PERSON_NAME] Wax Specialist - Waxer/ Licensed Esthetician at [GEOGRAPHIC_DA…" at bounding box center [682, 323] width 1364 height 647
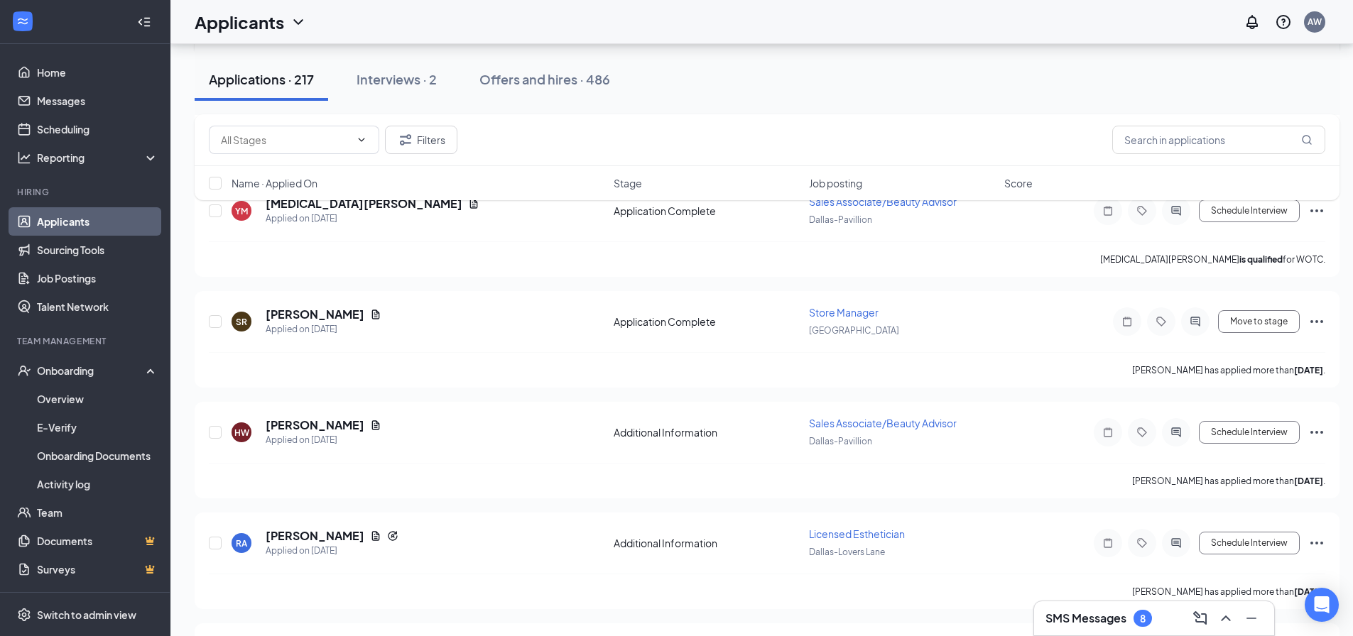
scroll to position [1847, 0]
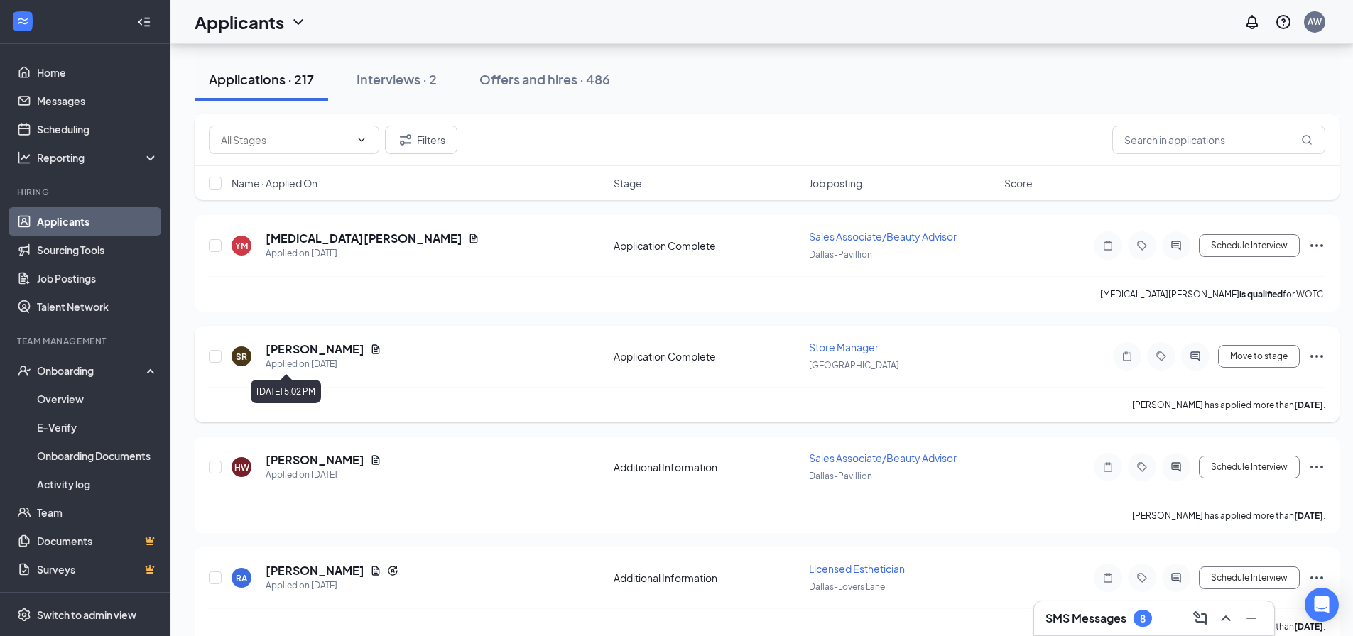
click at [370, 353] on icon "Document" at bounding box center [375, 349] width 11 height 11
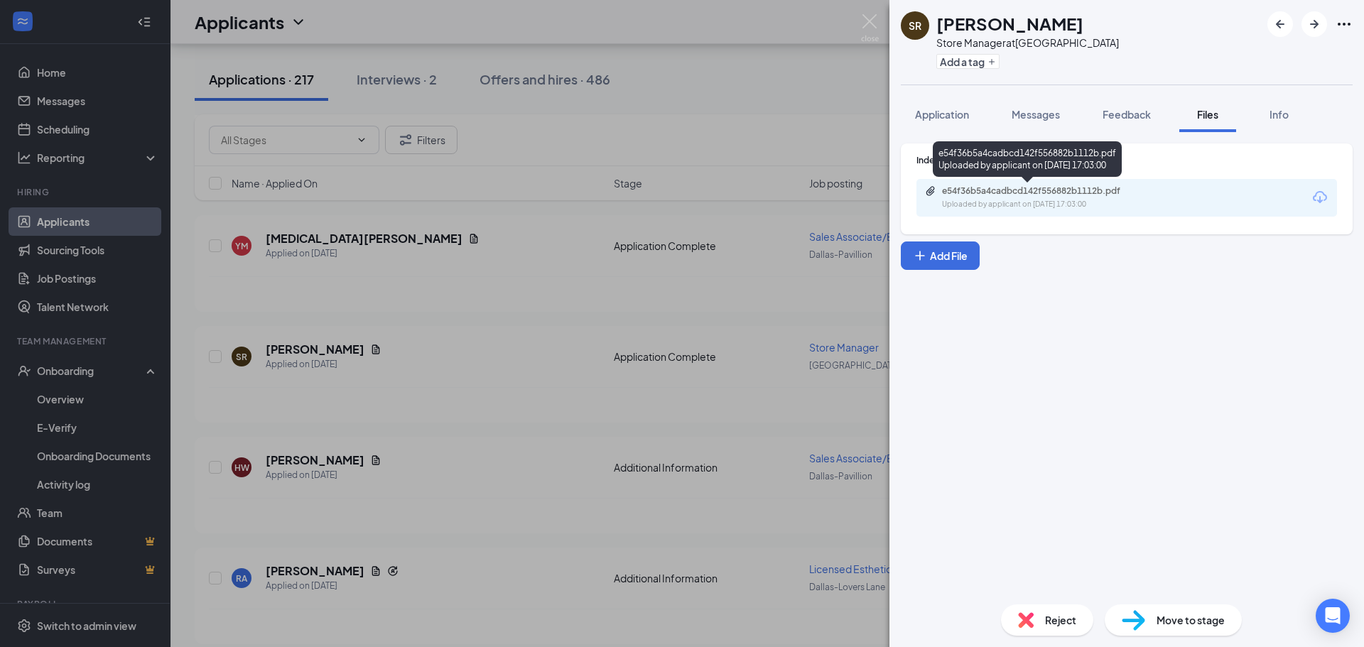
click at [997, 208] on div "Uploaded by applicant on [DATE] 17:03:00" at bounding box center [1048, 204] width 213 height 11
click at [543, 460] on div "SR [PERSON_NAME] Store Manager at [GEOGRAPHIC_DATA] Add a tag Application Messa…" at bounding box center [682, 323] width 1364 height 647
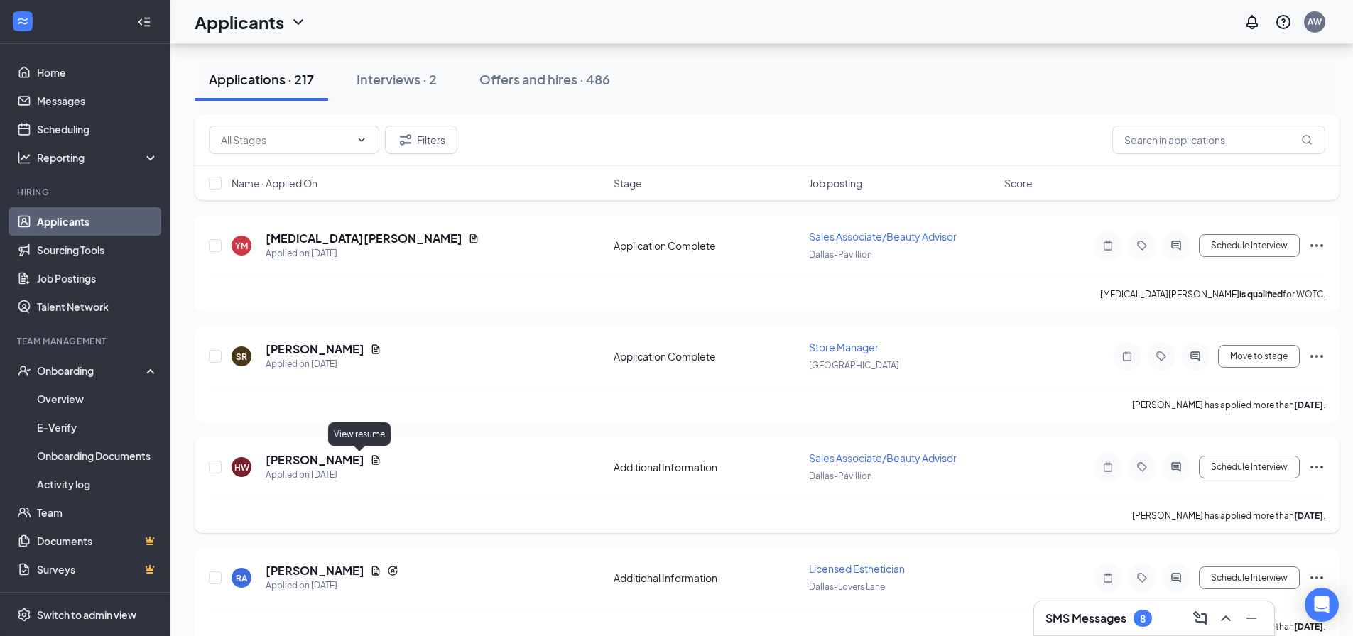
click at [370, 464] on icon "Document" at bounding box center [375, 460] width 11 height 11
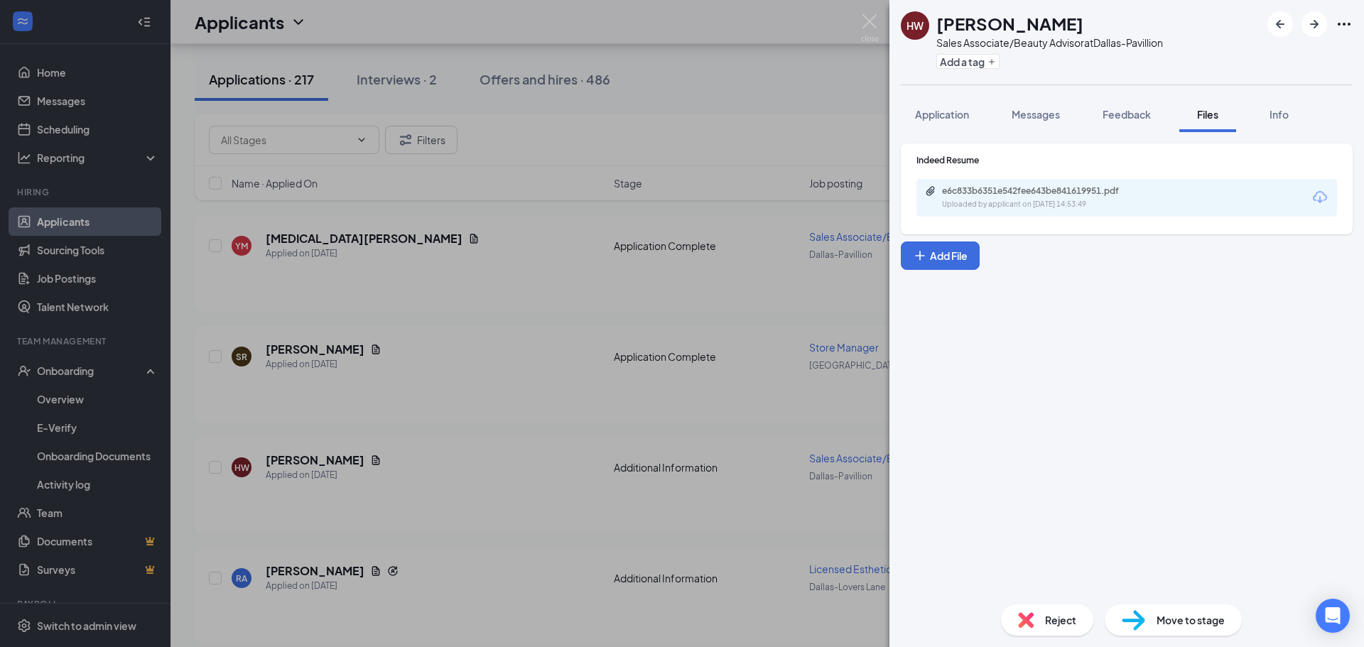
click at [1029, 190] on div "e6c833b6351e542fee643be841619951.pdf" at bounding box center [1041, 190] width 199 height 11
click at [795, 282] on div "HW [PERSON_NAME] Sales Associate/Beauty Advisor at [GEOGRAPHIC_DATA] Add a tag …" at bounding box center [682, 323] width 1364 height 647
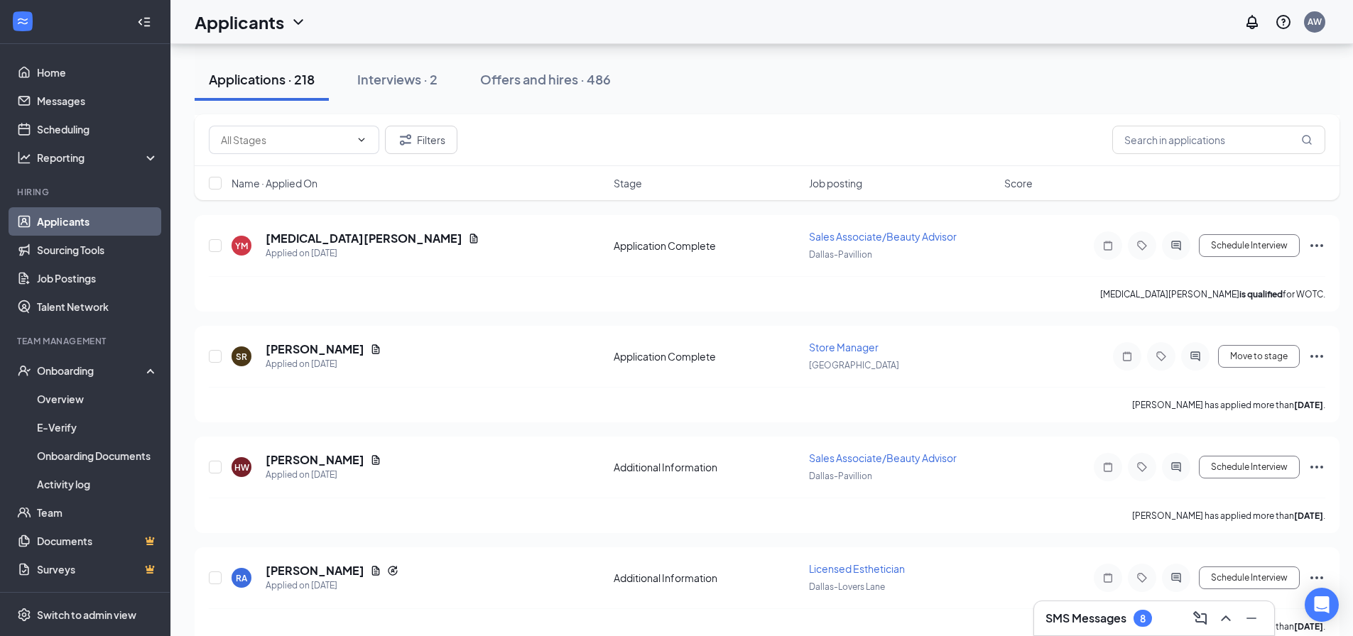
click at [865, 45] on div "Applications · 218 Interviews · 2 Offers and hires · 486" at bounding box center [767, 79] width 1145 height 71
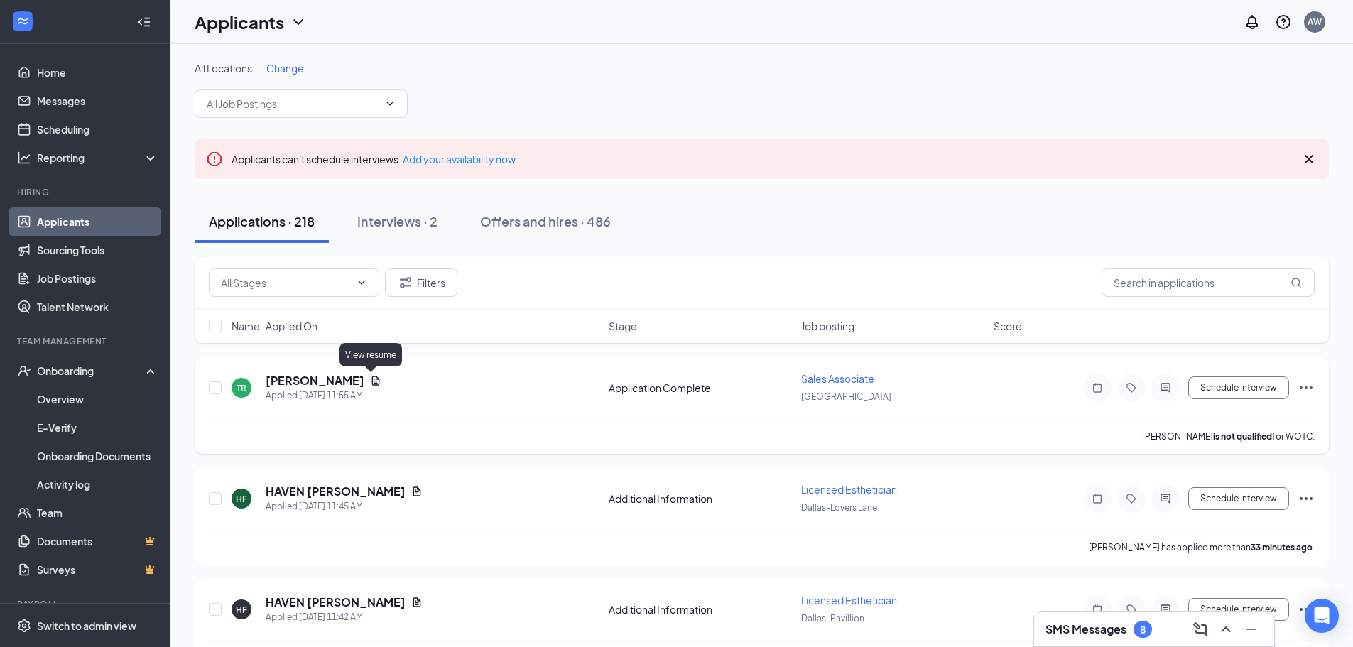
click at [371, 378] on icon "Document" at bounding box center [375, 380] width 11 height 11
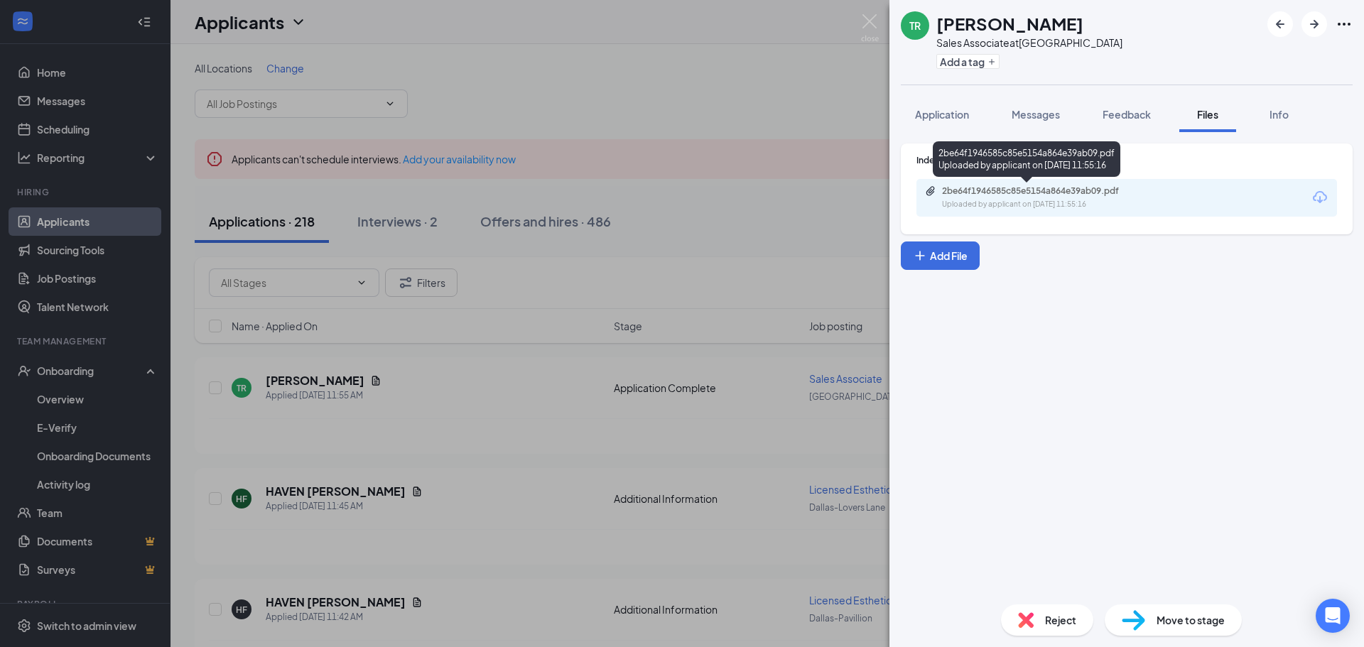
click at [1043, 210] on div "Uploaded by applicant on [DATE] 11:55:16" at bounding box center [1048, 204] width 213 height 11
